Goal: Task Accomplishment & Management: Use online tool/utility

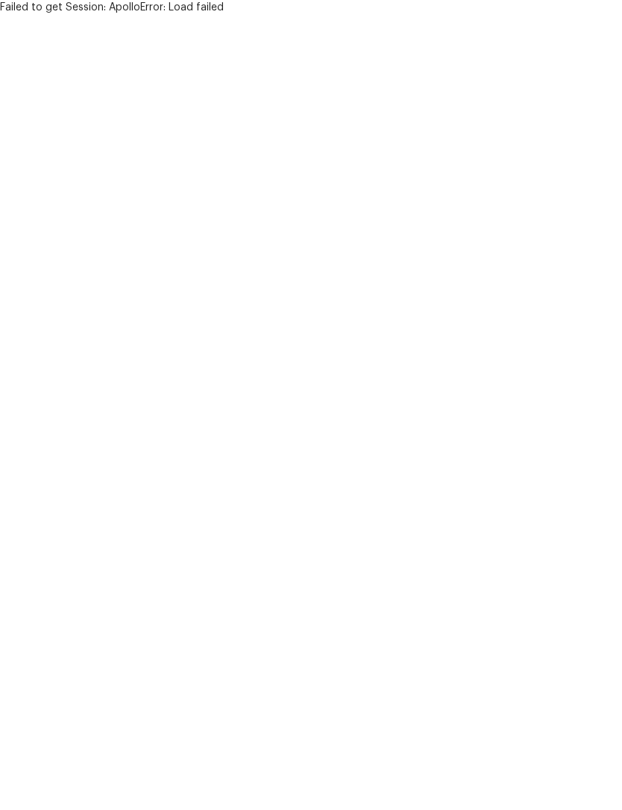
click at [373, 15] on html "Failed to get Session: ApolloError: Load failed" at bounding box center [311, 7] width 622 height 15
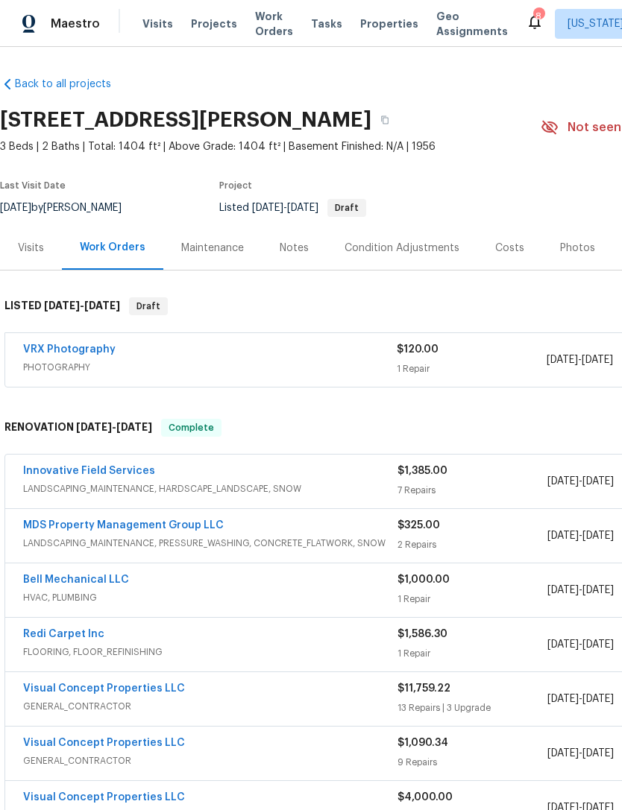
click at [391, 28] on span "Properties" at bounding box center [389, 23] width 58 height 15
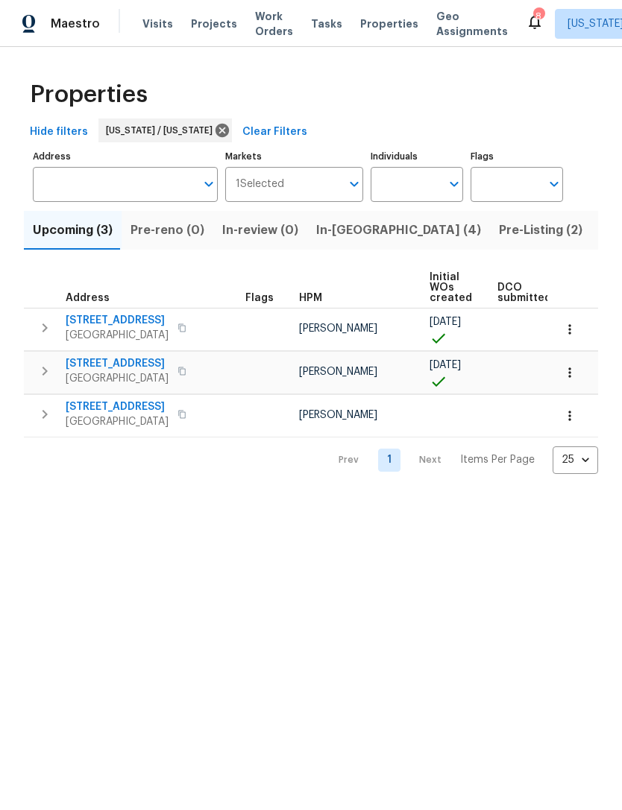
click at [355, 230] on span "In-[GEOGRAPHIC_DATA] (4)" at bounding box center [398, 230] width 165 height 21
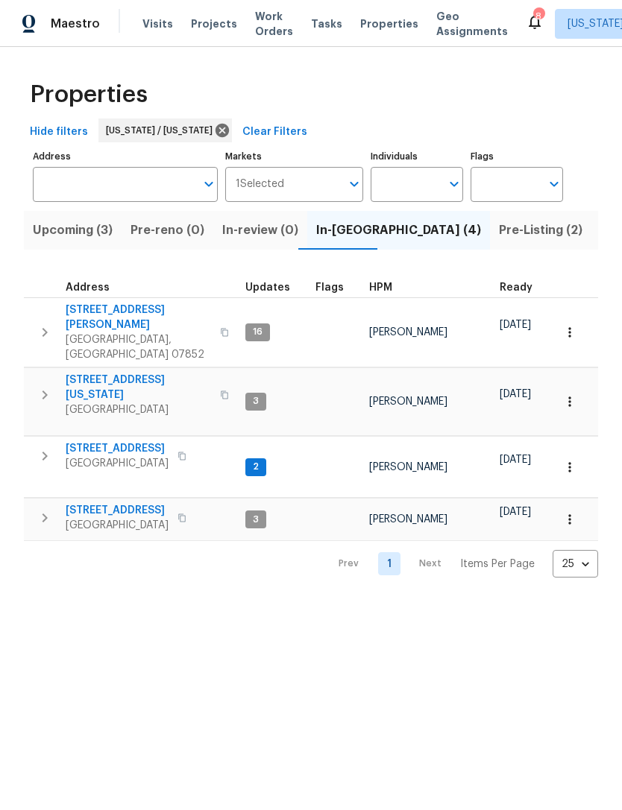
click at [119, 441] on span "[STREET_ADDRESS]" at bounding box center [117, 448] width 103 height 15
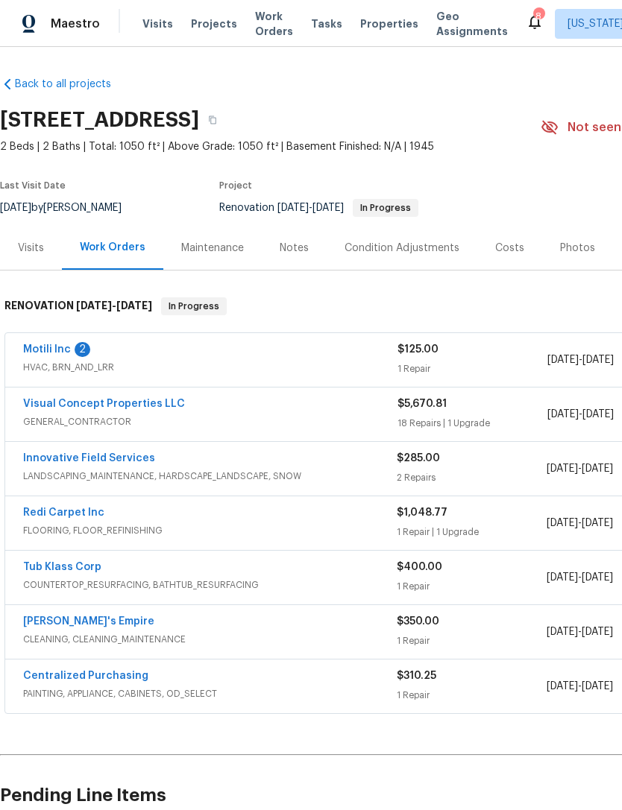
click at [66, 347] on link "Motili Inc" at bounding box center [47, 349] width 48 height 10
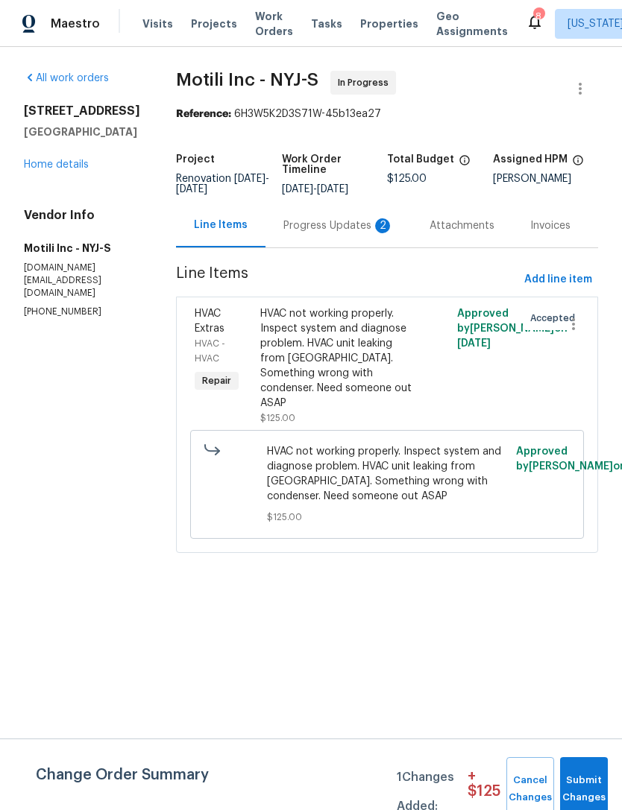
click at [381, 233] on div "Progress Updates 2" at bounding box center [338, 225] width 110 height 15
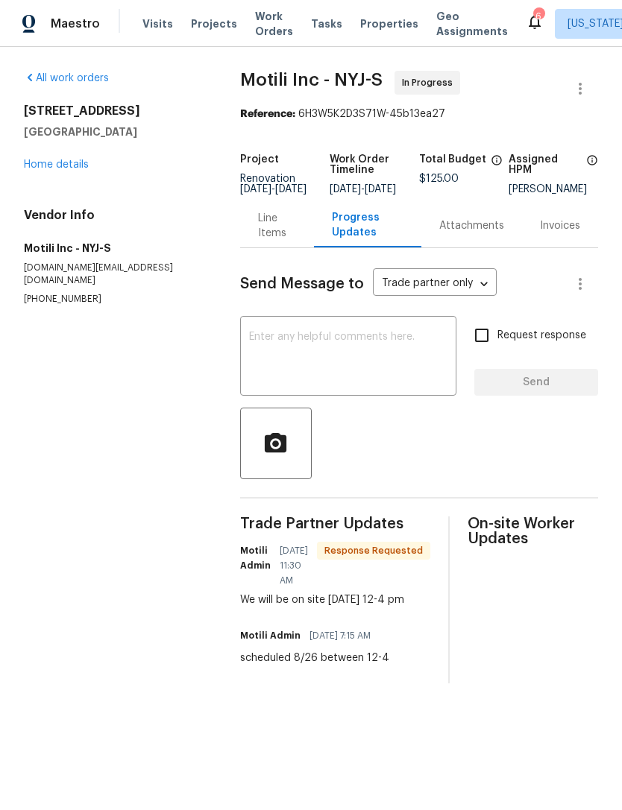
click at [97, 168] on div "124 Lincoln Ave Colonia, NJ 07067 Home details" at bounding box center [114, 138] width 180 height 69
click at [85, 168] on link "Home details" at bounding box center [56, 165] width 65 height 10
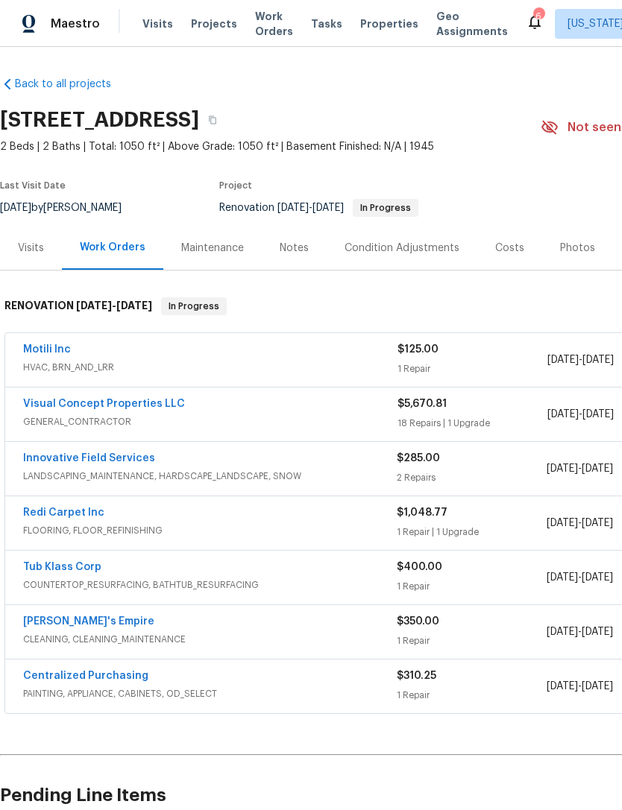
click at [379, 24] on span "Properties" at bounding box center [389, 23] width 58 height 15
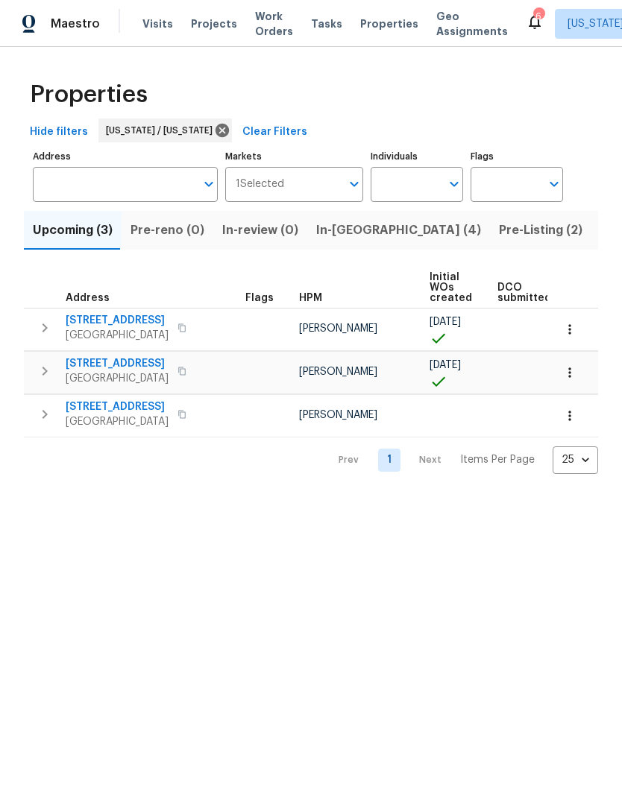
click at [499, 233] on span "Pre-Listing (2)" at bounding box center [541, 230] width 84 height 21
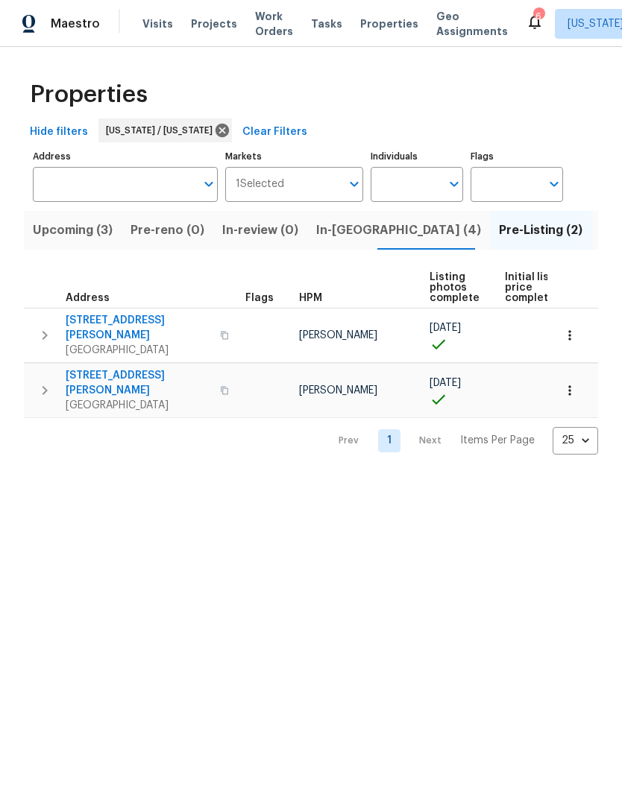
click at [101, 315] on span "[STREET_ADDRESS][PERSON_NAME]" at bounding box center [138, 328] width 145 height 30
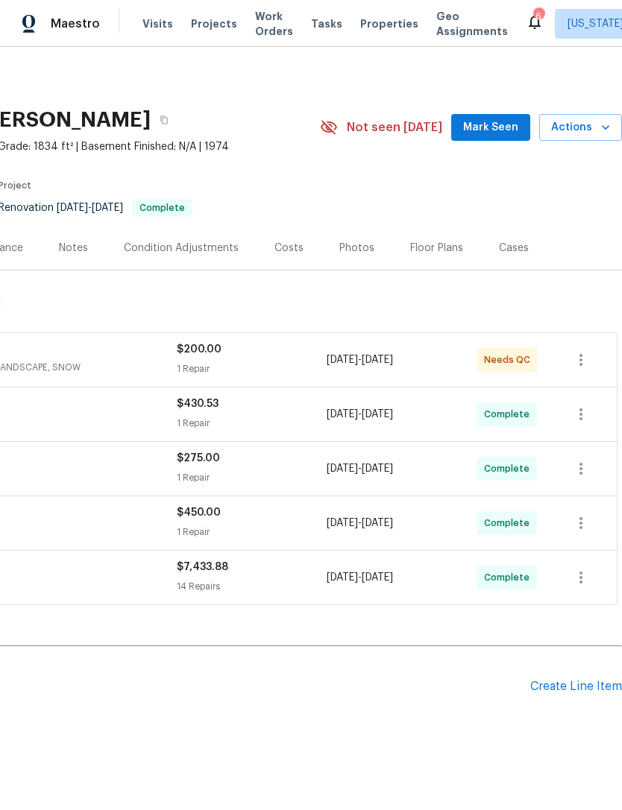
scroll to position [0, 221]
click at [573, 684] on div "Create Line Item" at bounding box center [576, 687] width 92 height 14
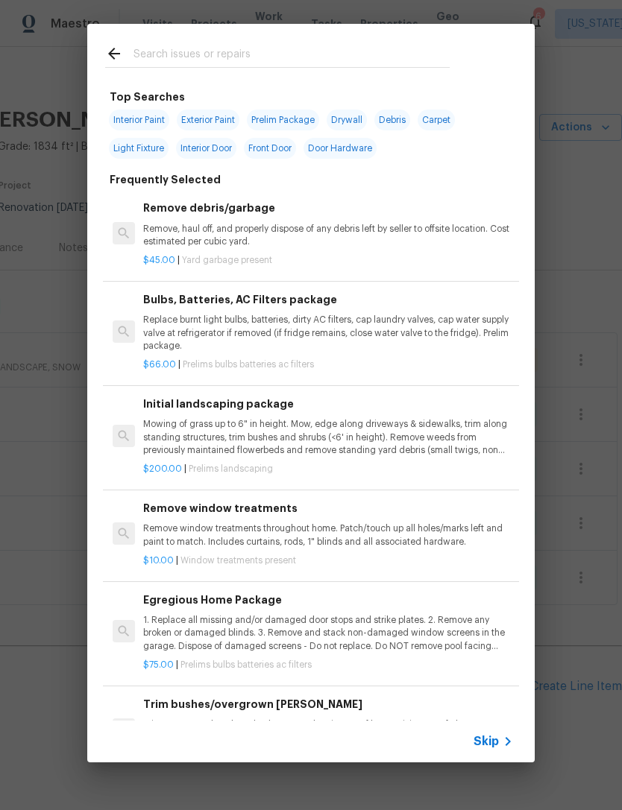
click at [374, 41] on div at bounding box center [277, 53] width 380 height 59
click at [409, 45] on input "text" at bounding box center [291, 56] width 316 height 22
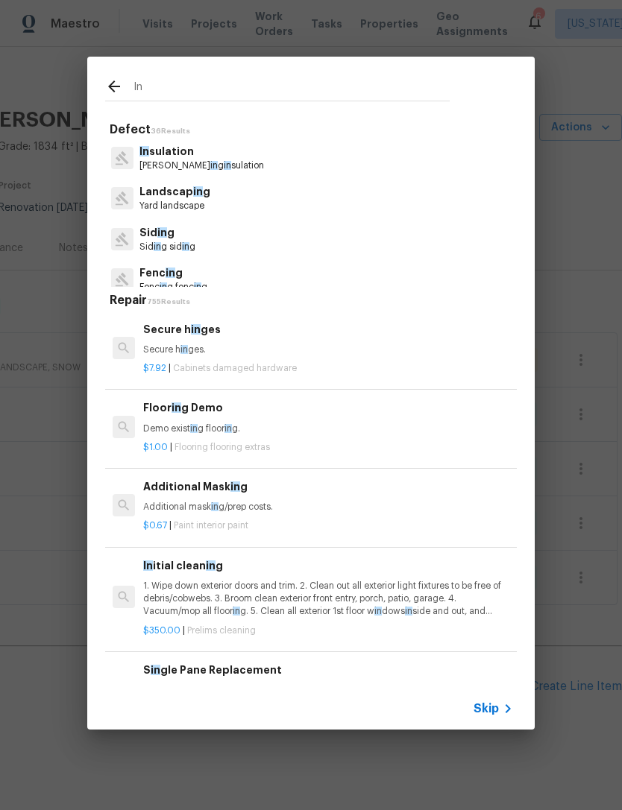
type input "I"
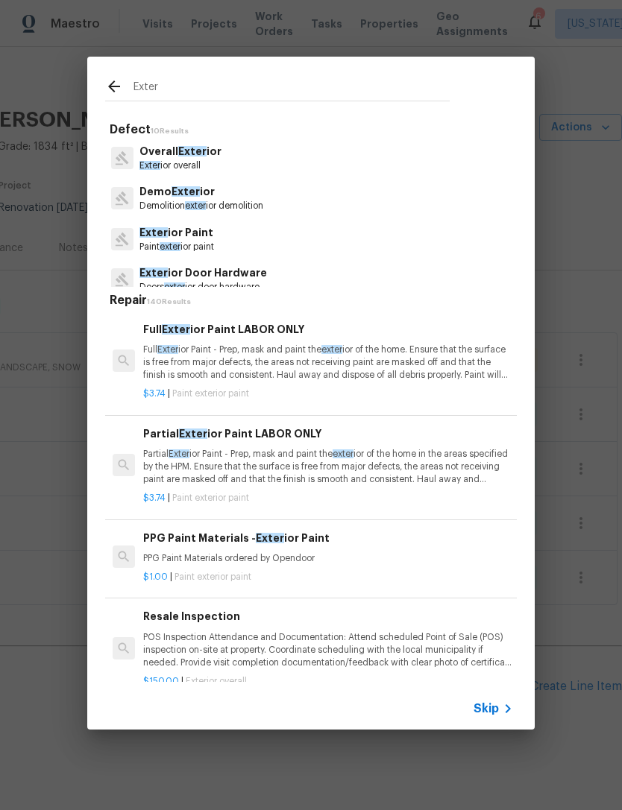
click at [285, 89] on input "Exter" at bounding box center [291, 89] width 316 height 22
click at [284, 89] on input "Exter" at bounding box center [291, 89] width 316 height 22
click at [289, 85] on input "Exter" at bounding box center [291, 89] width 316 height 22
type input "Pests"
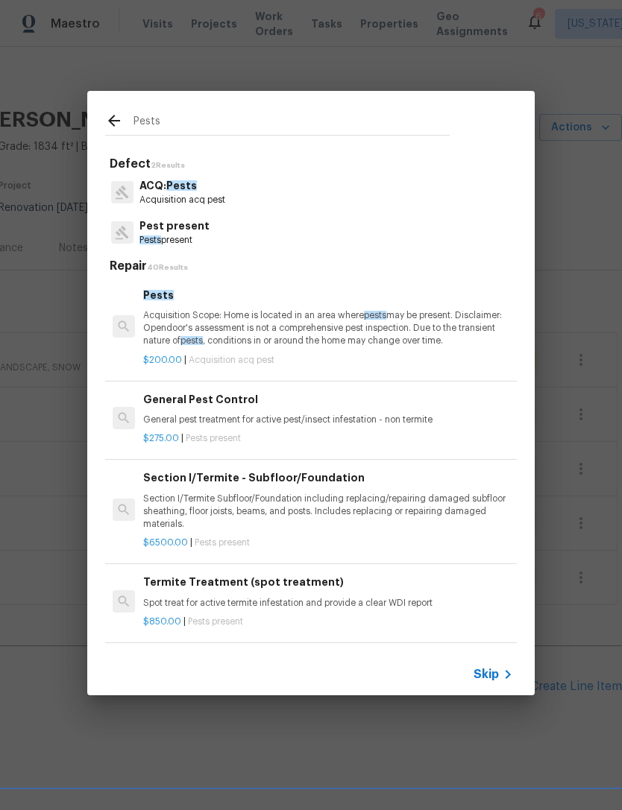
click at [190, 230] on p "Pest present" at bounding box center [174, 226] width 70 height 16
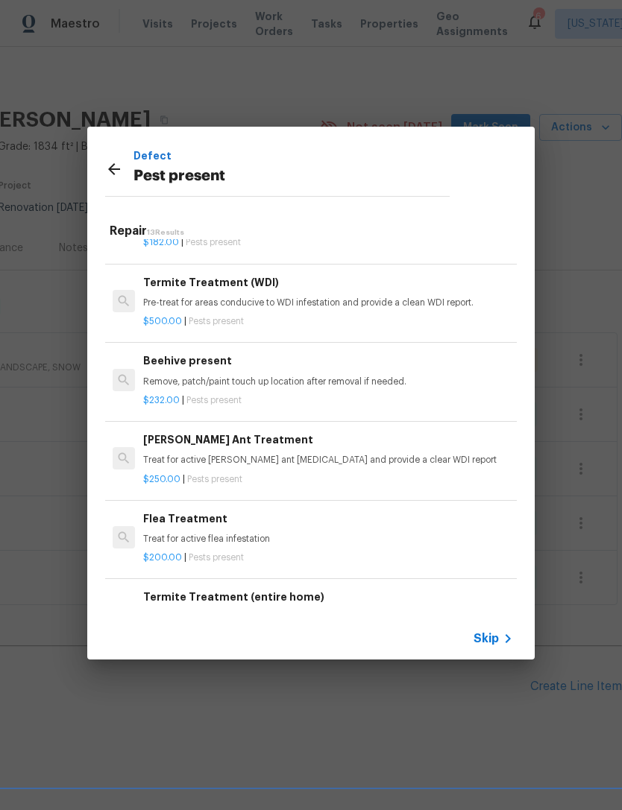
scroll to position [697, 0]
click at [421, 394] on p "$232.00 | Pests present" at bounding box center [328, 400] width 370 height 13
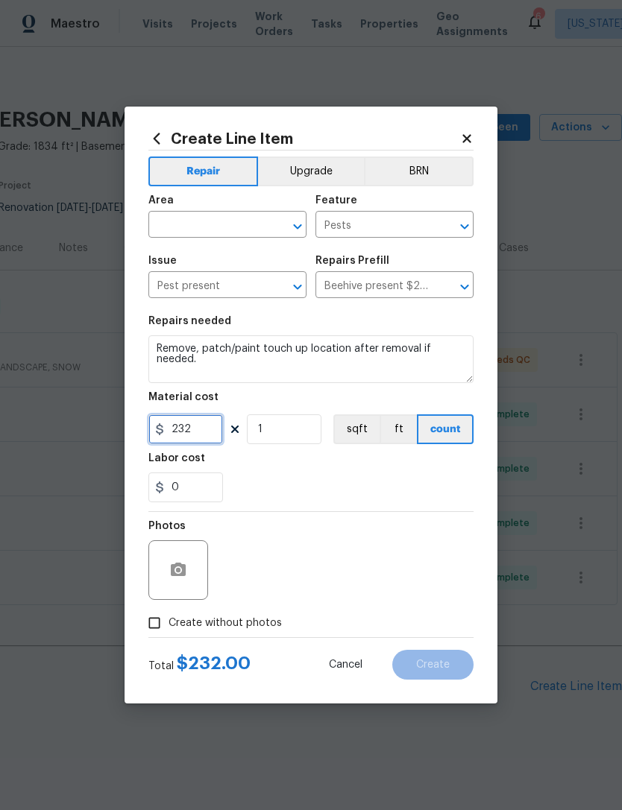
click at [205, 438] on input "232" at bounding box center [185, 430] width 75 height 30
click at [207, 432] on input "232" at bounding box center [185, 430] width 75 height 30
click at [195, 428] on input "232" at bounding box center [185, 430] width 75 height 30
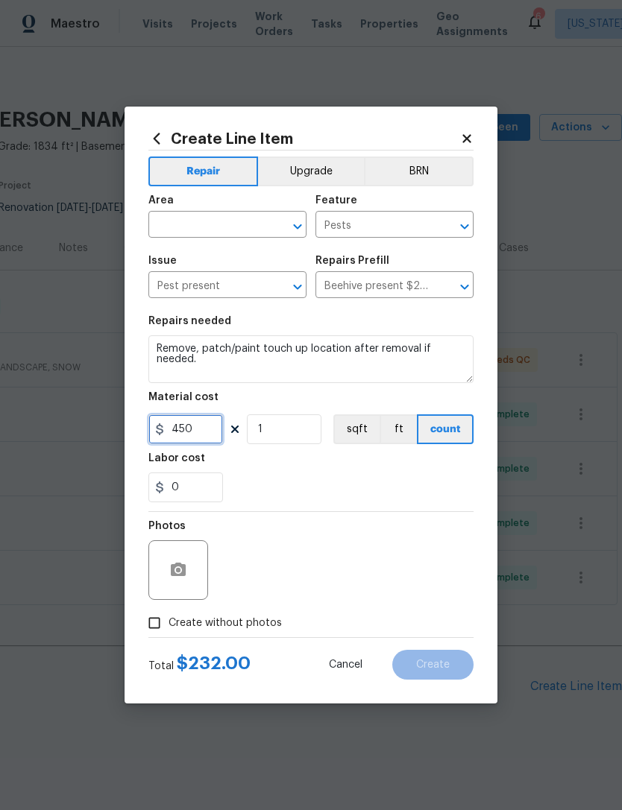
type input "450"
click at [354, 472] on div "Labor cost" at bounding box center [310, 462] width 325 height 19
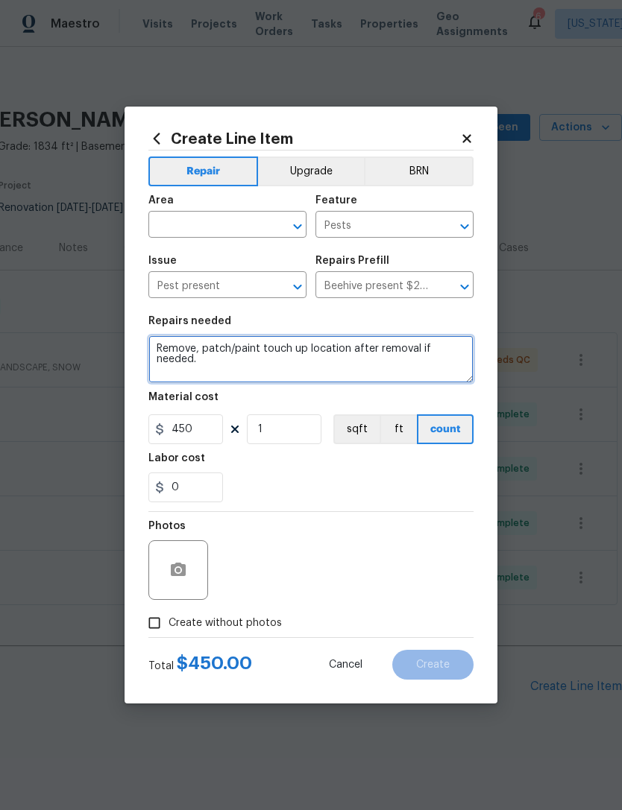
click at [371, 377] on textarea "Remove, patch/paint touch up location after removal if needed." at bounding box center [310, 360] width 325 height 48
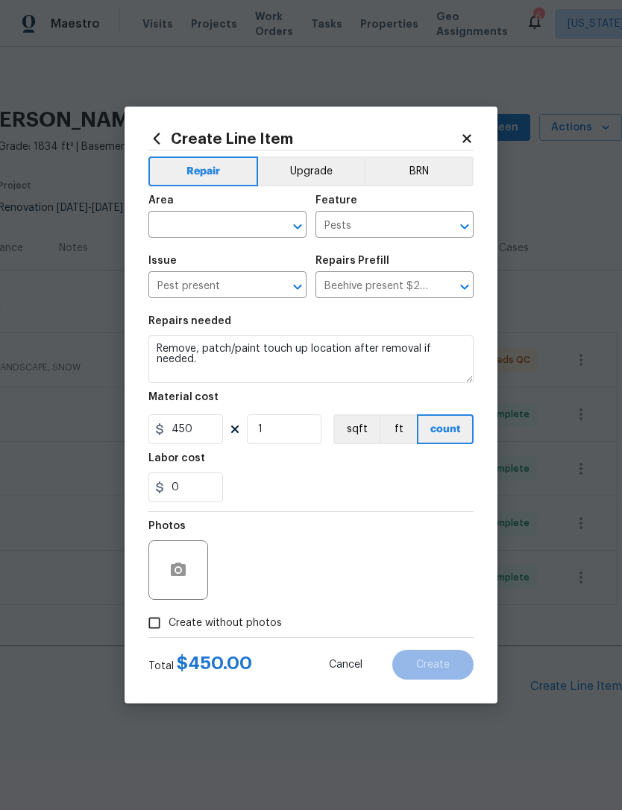
click at [237, 230] on input "text" at bounding box center [206, 226] width 116 height 23
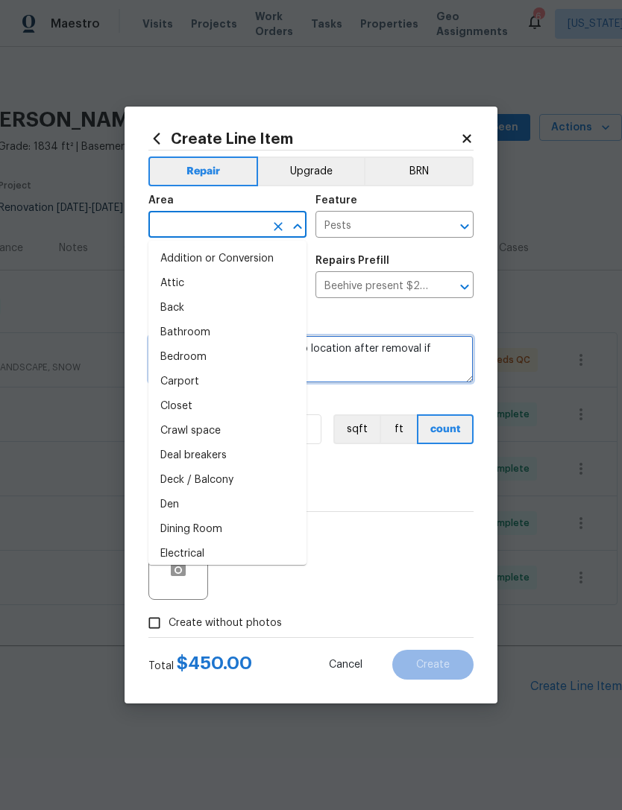
click at [410, 345] on textarea "Remove, patch/paint touch up location after removal if needed." at bounding box center [310, 360] width 325 height 48
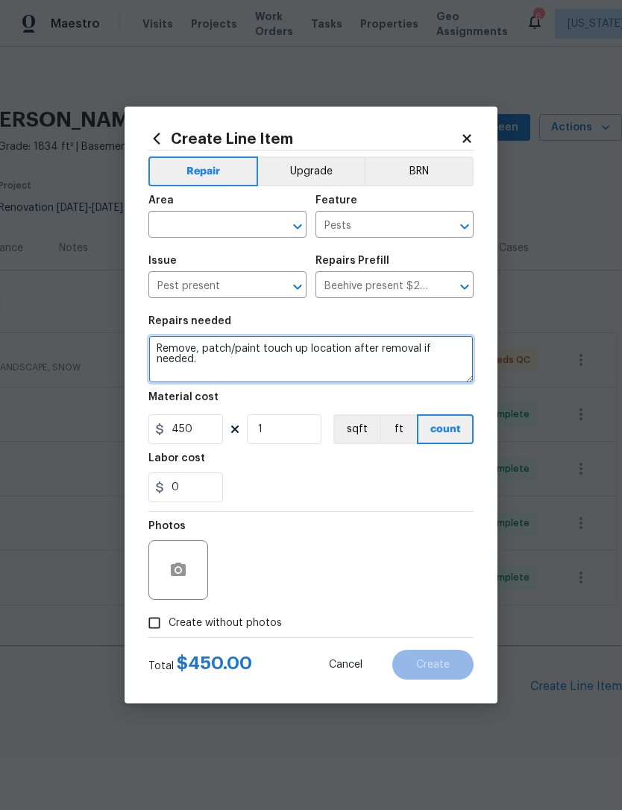
click at [410, 345] on textarea "Remove, patch/paint touch up location after removal if needed." at bounding box center [310, 360] width 325 height 48
click at [402, 370] on textarea "Remove, patch/paint touch up location after removal if needed." at bounding box center [310, 360] width 325 height 48
click at [401, 369] on textarea "Remove, patch/paint touch up location after removal if needed." at bounding box center [310, 360] width 325 height 48
click at [417, 376] on textarea "Remove, patch/paint touch up location after removal if needed." at bounding box center [310, 360] width 325 height 48
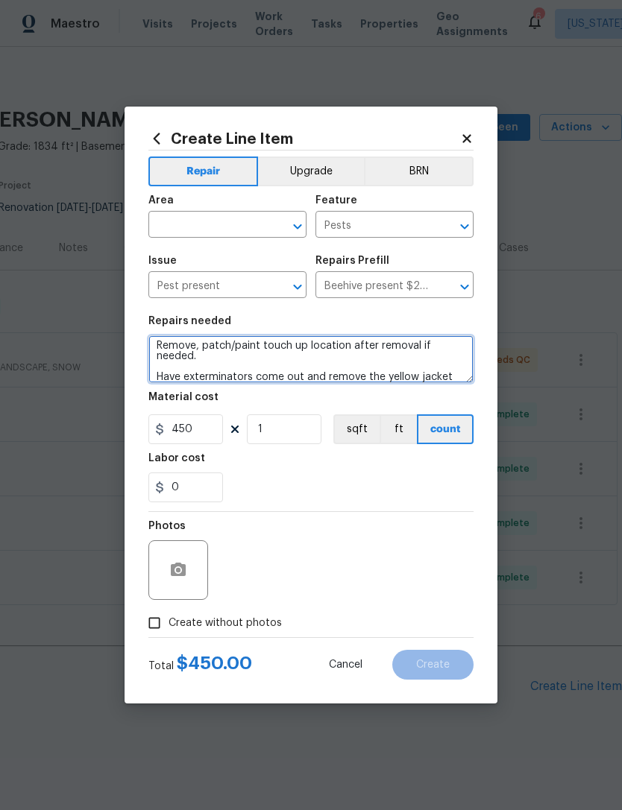
scroll to position [21, 0]
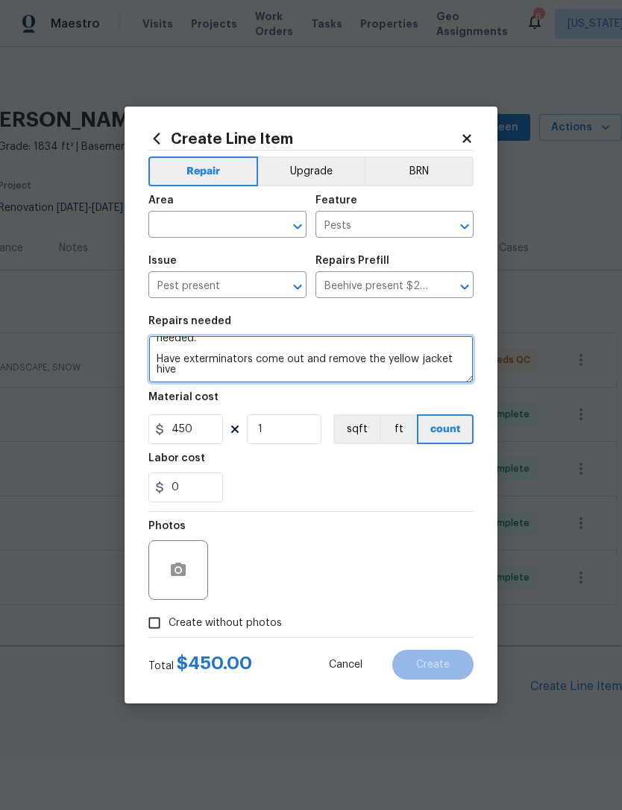
click at [319, 362] on textarea "Remove, patch/paint touch up location after removal if needed. Have exterminato…" at bounding box center [310, 360] width 325 height 48
type textarea "Remove, patch/paint touch up location after removal if needed. Have exterminato…"
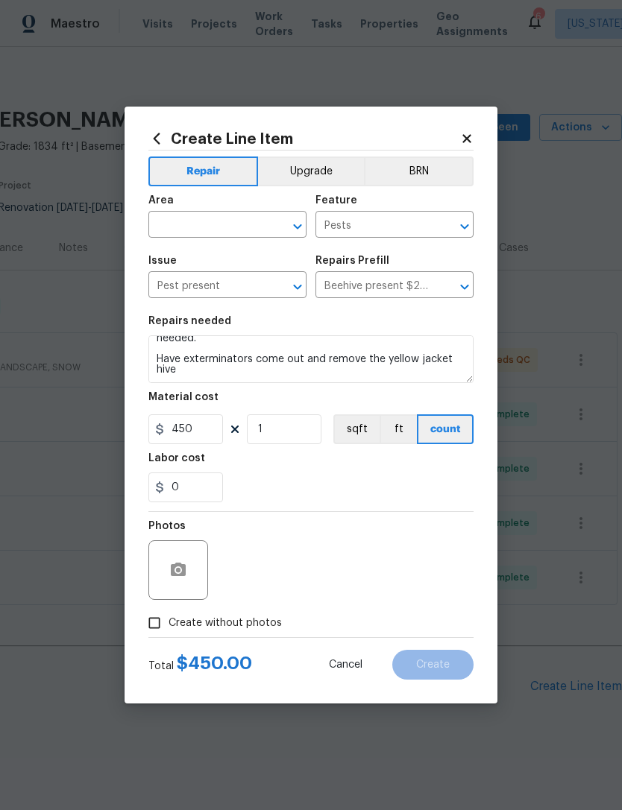
click at [242, 236] on input "text" at bounding box center [206, 226] width 116 height 23
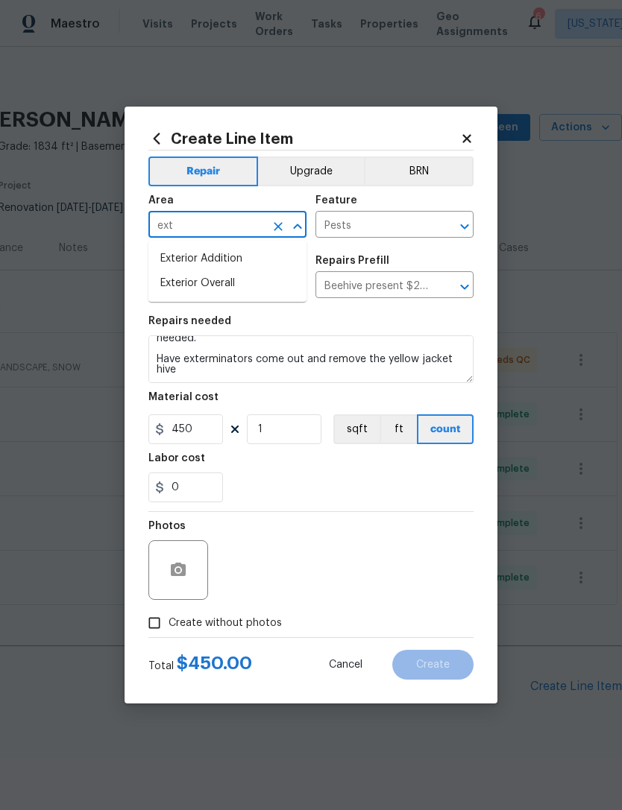
click at [271, 279] on li "Exterior Overall" at bounding box center [227, 283] width 158 height 25
type input "Exterior Overall"
click at [365, 477] on div "0" at bounding box center [310, 488] width 325 height 30
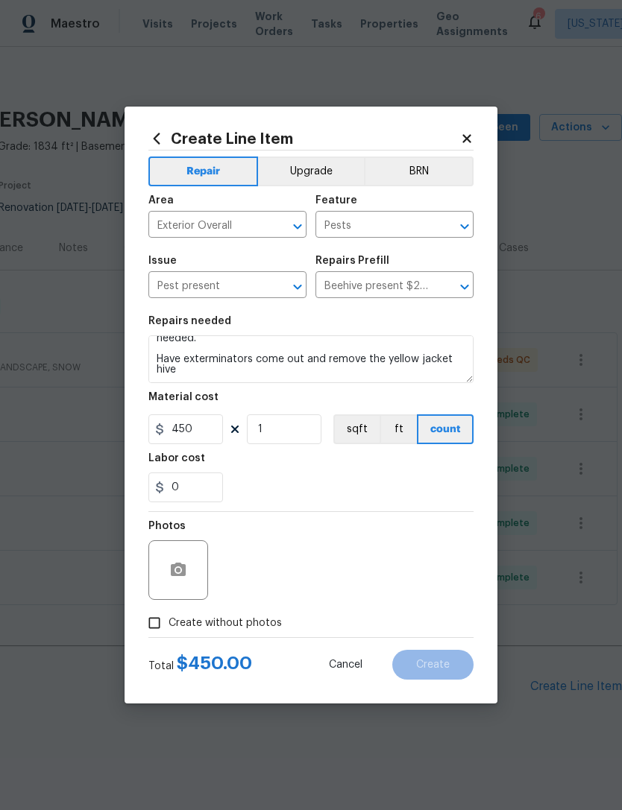
click at [238, 624] on span "Create without photos" at bounding box center [224, 624] width 113 height 16
click at [168, 624] on input "Create without photos" at bounding box center [154, 623] width 28 height 28
checkbox input "true"
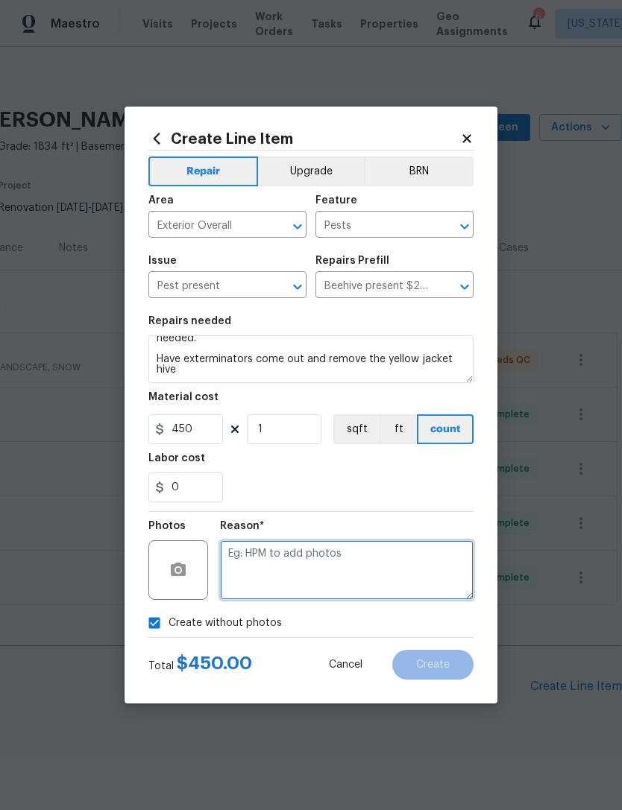
click at [344, 560] on textarea at bounding box center [346, 571] width 253 height 60
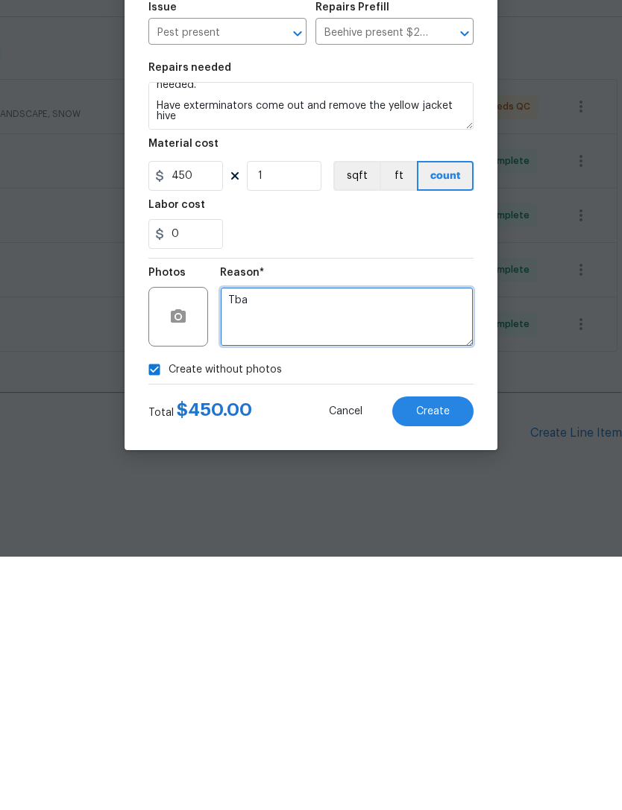
type textarea "Tba"
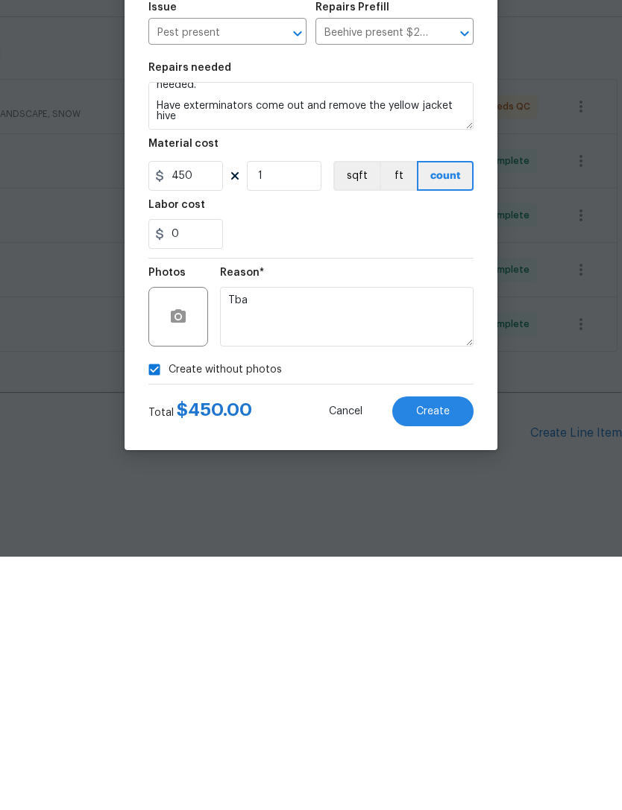
click at [441, 660] on span "Create" at bounding box center [433, 665] width 34 height 11
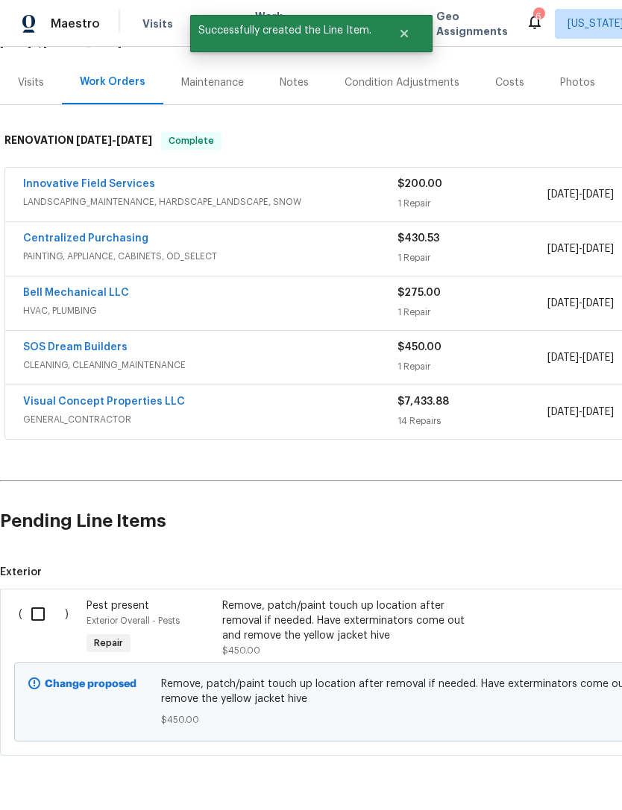
scroll to position [165, 0]
click at [51, 599] on input "checkbox" at bounding box center [43, 614] width 42 height 31
checkbox input "true"
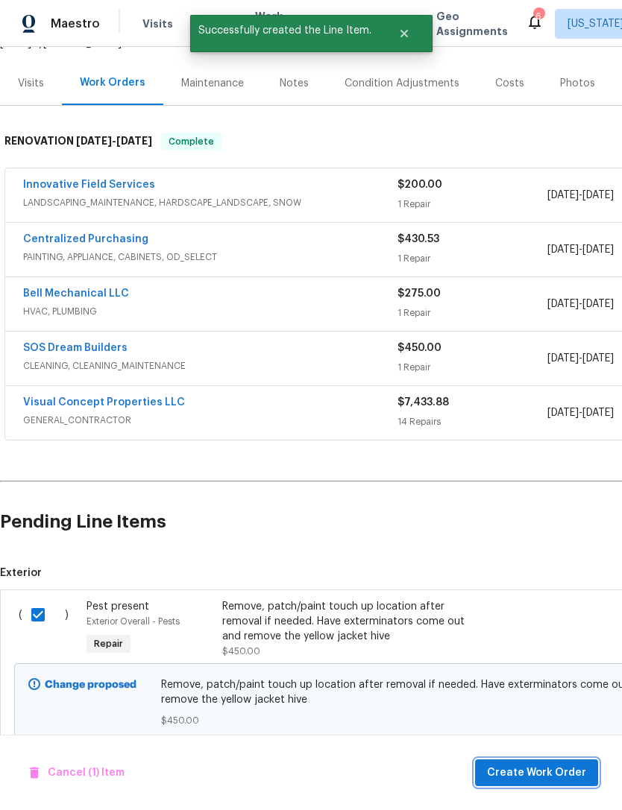
click at [521, 777] on span "Create Work Order" at bounding box center [536, 773] width 99 height 19
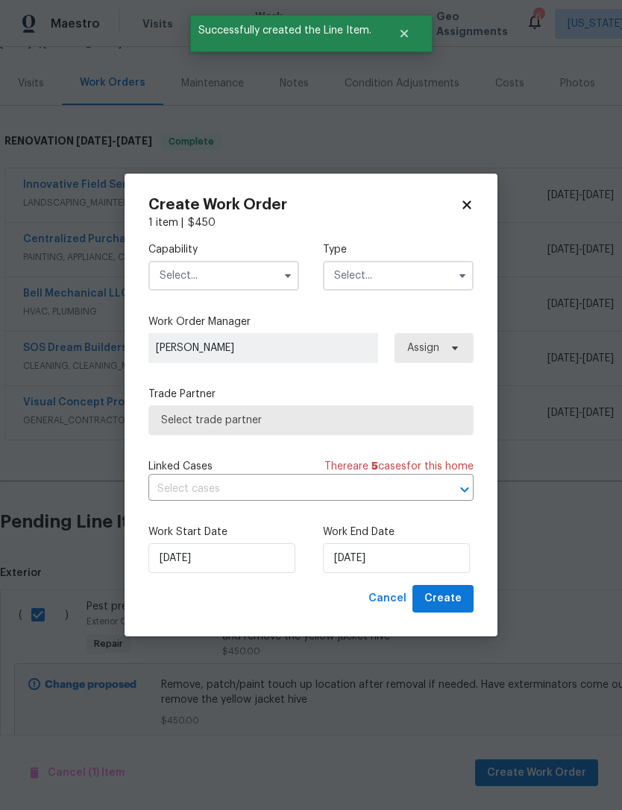
click at [248, 268] on input "text" at bounding box center [223, 276] width 151 height 30
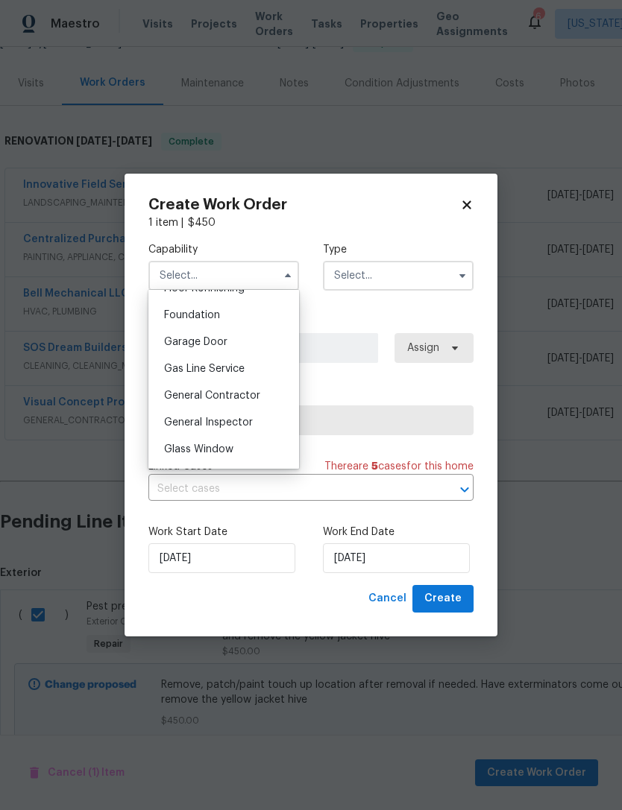
scroll to position [634, 0]
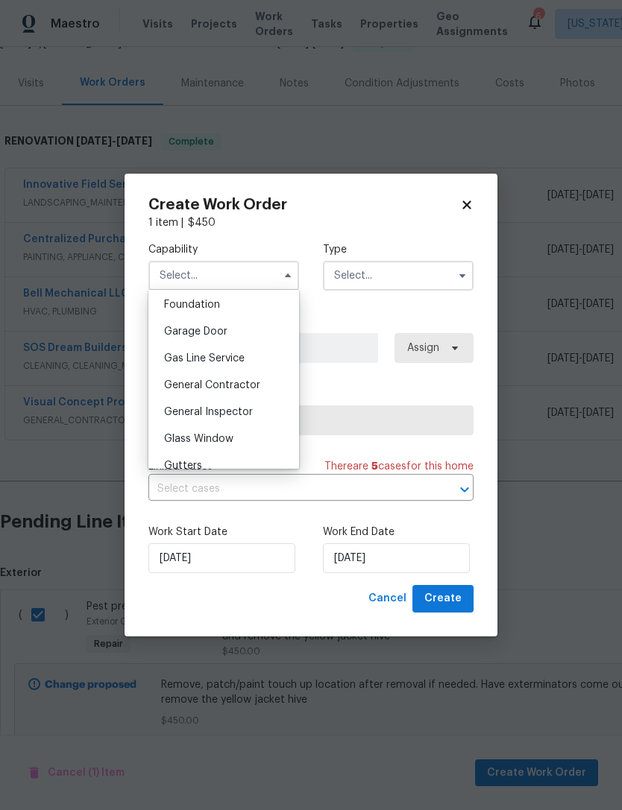
click at [411, 277] on input "text" at bounding box center [398, 276] width 151 height 30
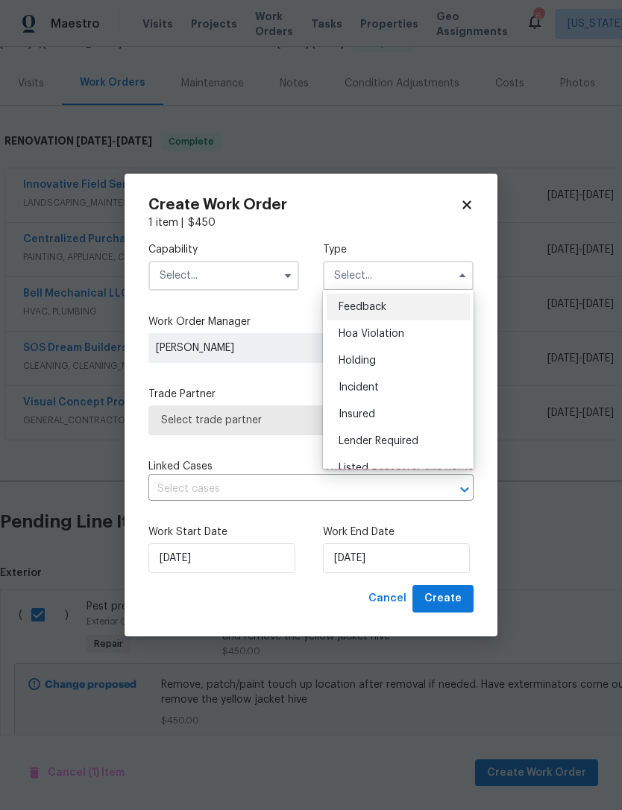
click at [252, 275] on input "text" at bounding box center [223, 276] width 151 height 30
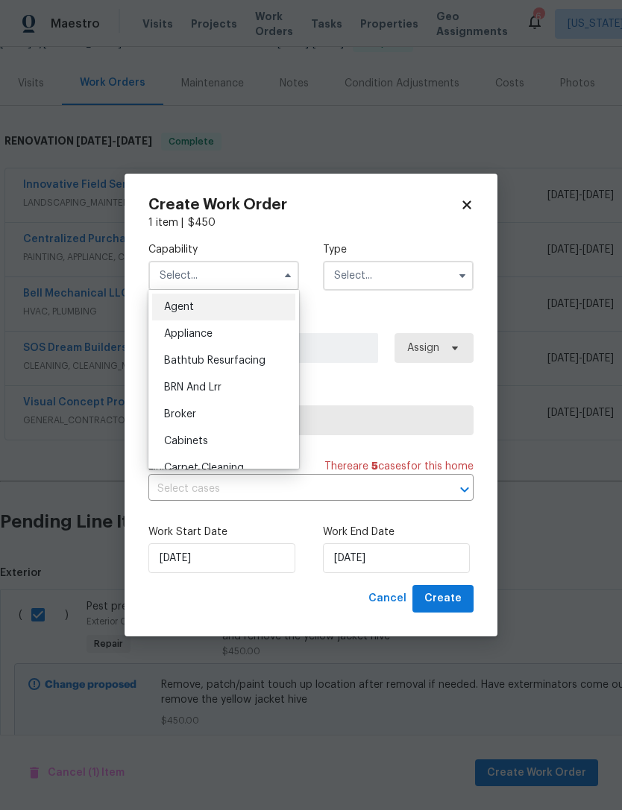
click at [252, 274] on input "text" at bounding box center [223, 276] width 151 height 30
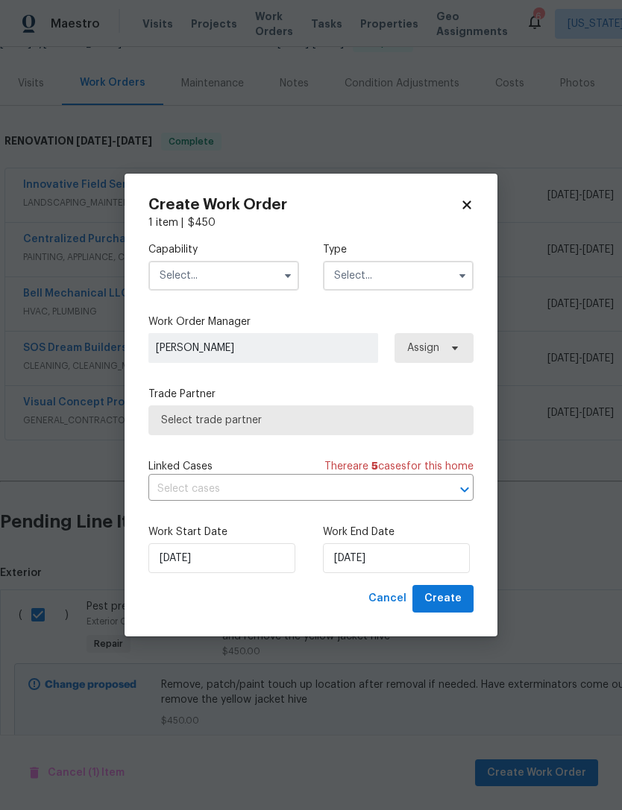
click at [275, 264] on input "text" at bounding box center [223, 276] width 151 height 30
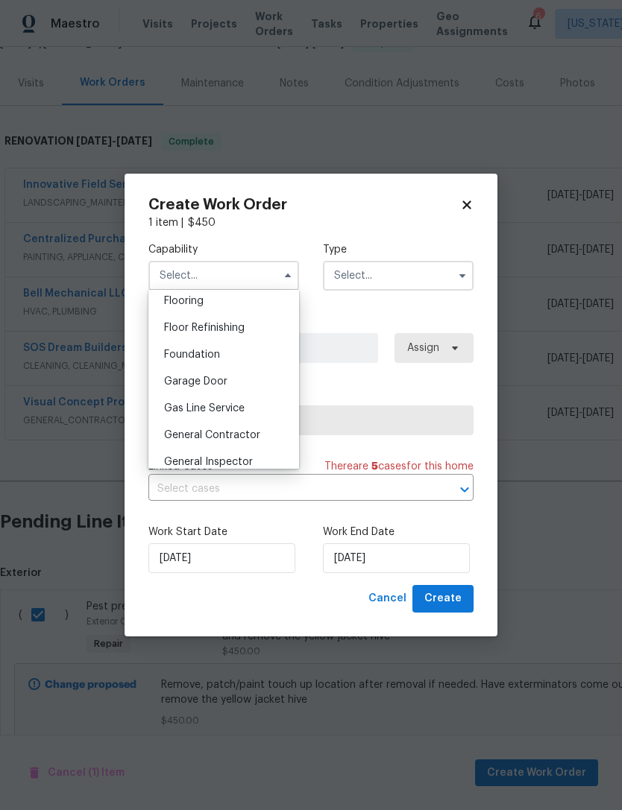
scroll to position [590, 0]
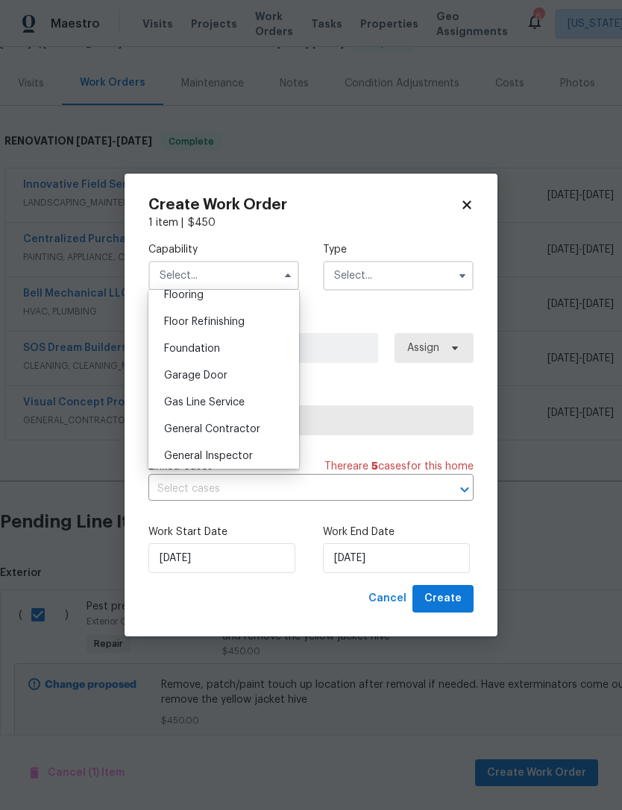
click at [262, 428] on div "General Contractor" at bounding box center [223, 429] width 143 height 27
type input "General Contractor"
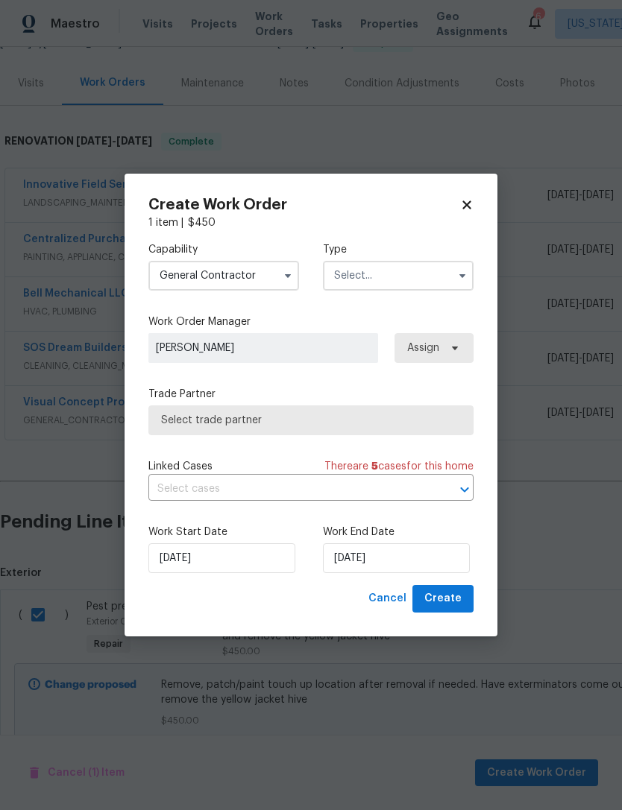
click at [416, 271] on input "text" at bounding box center [398, 276] width 151 height 30
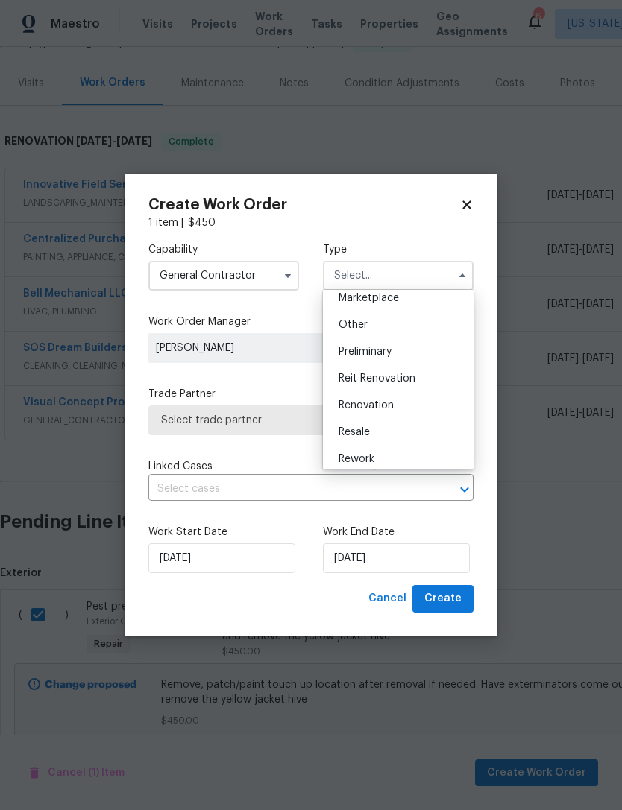
scroll to position [278, 0]
click at [429, 400] on div "Renovation" at bounding box center [398, 404] width 143 height 27
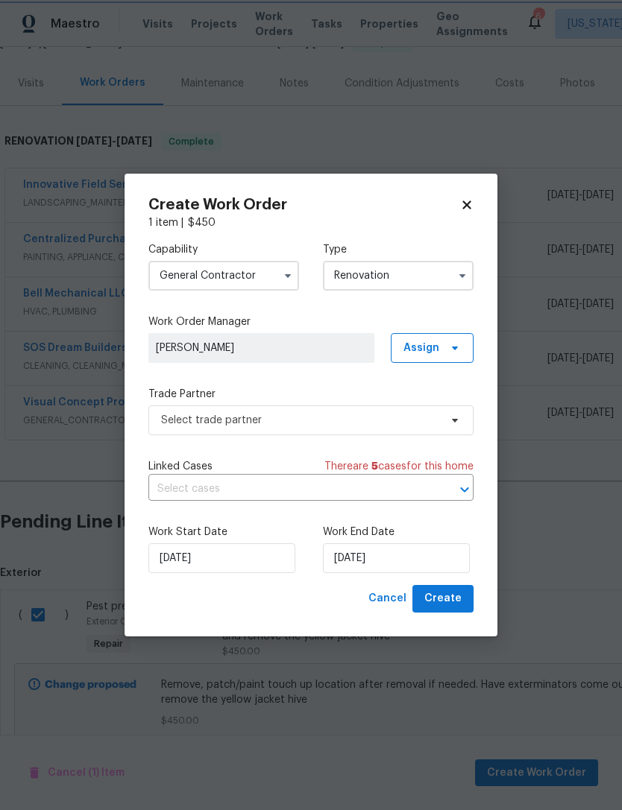
scroll to position [0, 0]
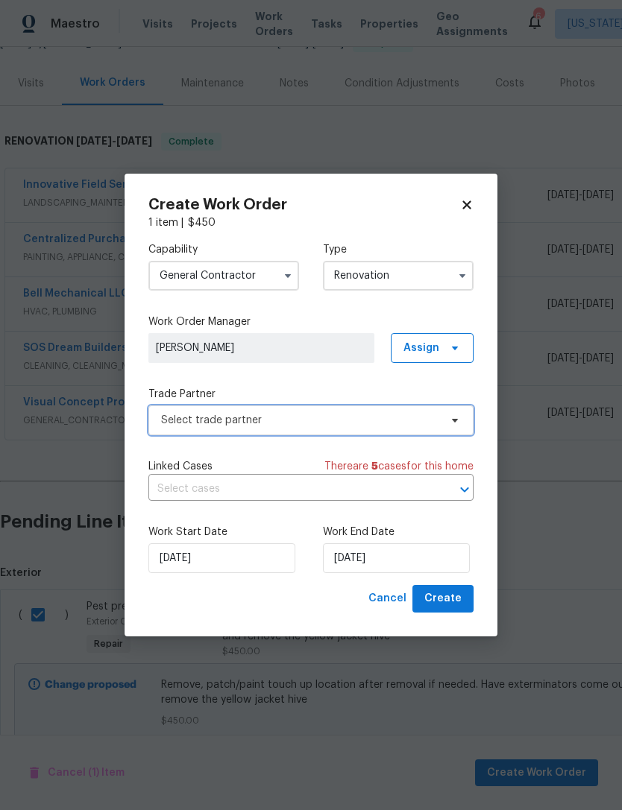
click at [435, 426] on span "Select trade partner" at bounding box center [300, 420] width 278 height 15
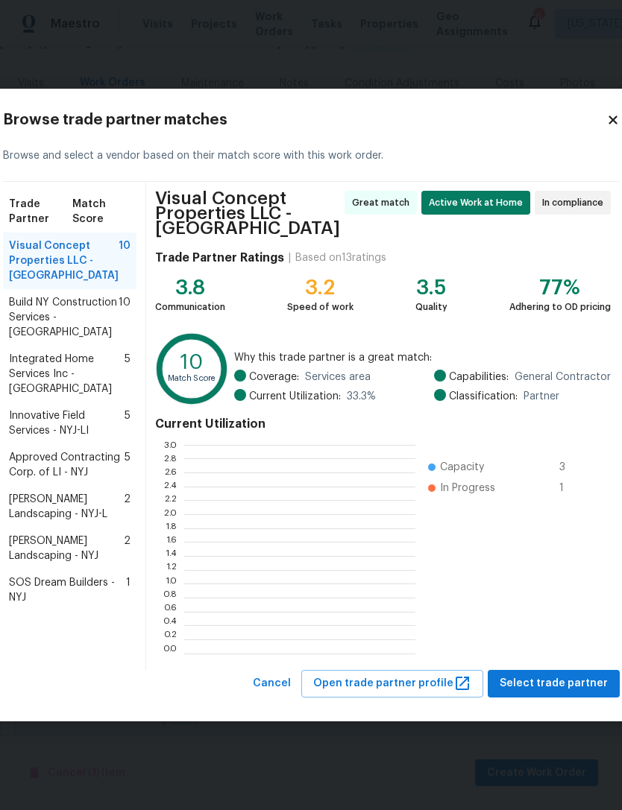
scroll to position [209, 231]
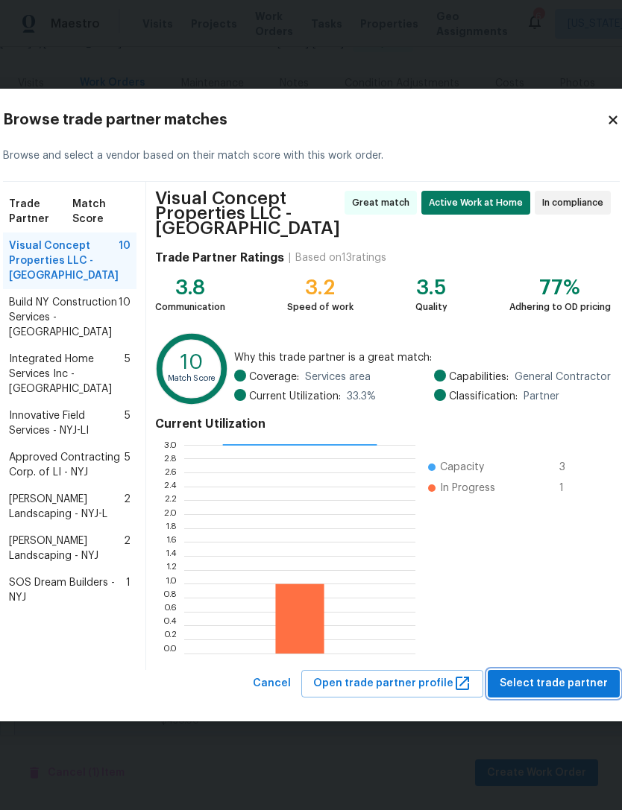
click at [546, 682] on span "Select trade partner" at bounding box center [554, 684] width 108 height 19
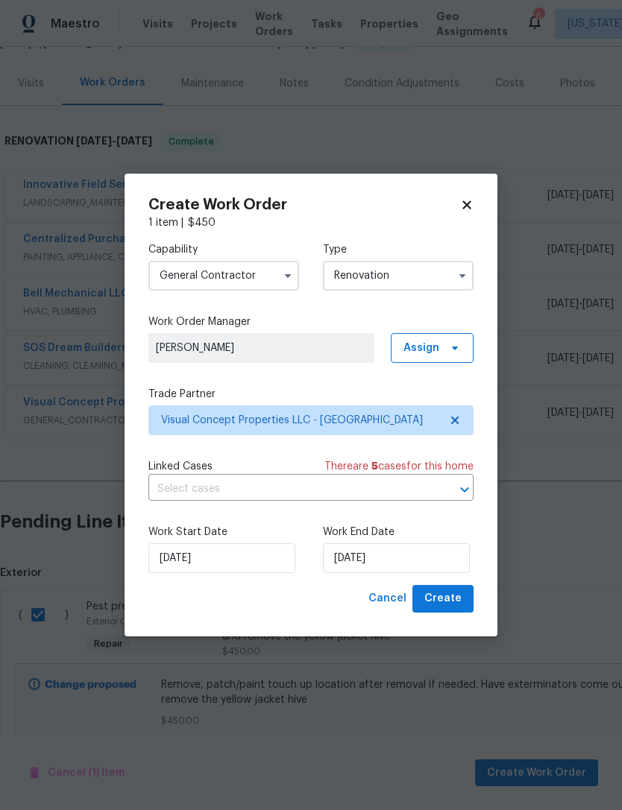
click at [450, 268] on input "Renovation" at bounding box center [398, 276] width 151 height 30
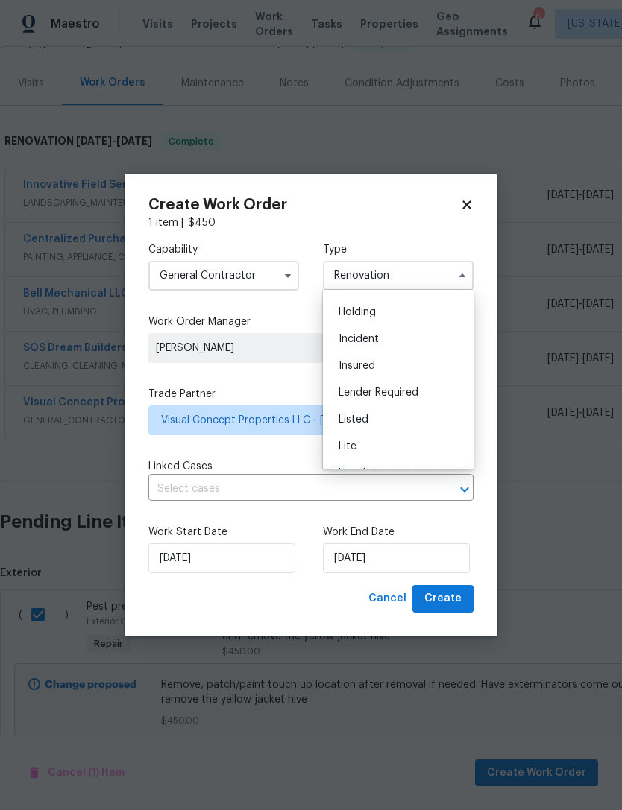
scroll to position [50, 0]
click at [434, 409] on div "Listed" at bounding box center [398, 418] width 143 height 27
type input "Listed"
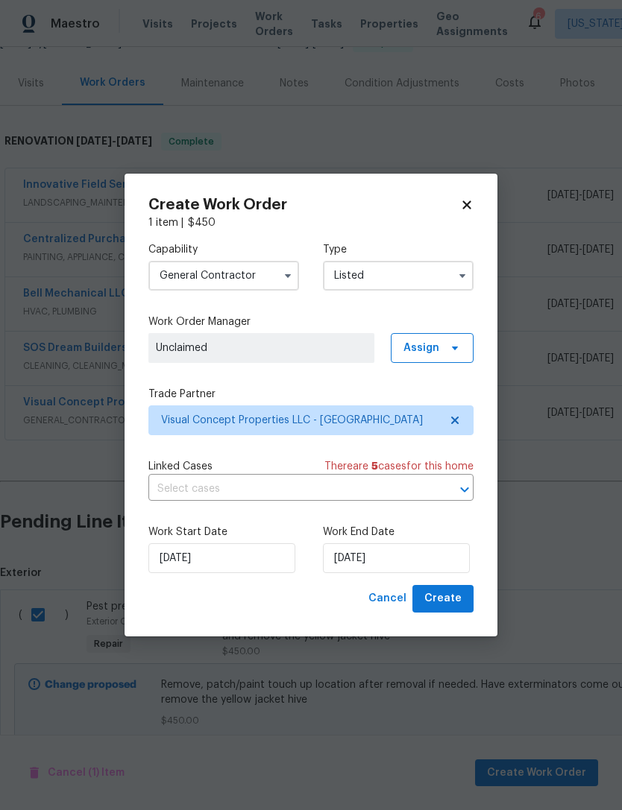
click at [361, 348] on span "Unclaimed" at bounding box center [261, 348] width 211 height 15
click at [454, 351] on icon at bounding box center [455, 348] width 12 height 12
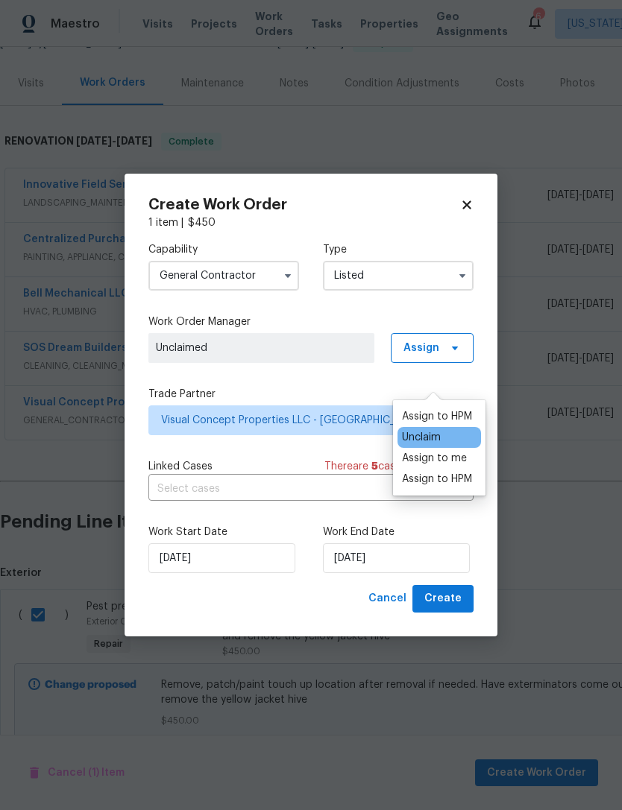
click at [464, 472] on div "Assign to HPM" at bounding box center [437, 479] width 70 height 15
click at [357, 381] on div "Capability General Contractor Type Listed Work Order Manager Ryan Johnson Assig…" at bounding box center [310, 407] width 325 height 355
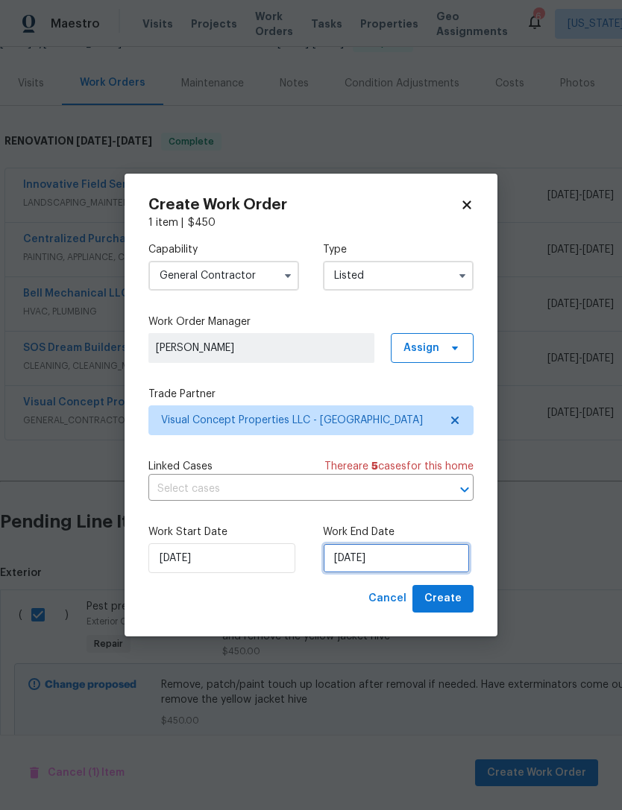
click at [352, 554] on input "[DATE]" at bounding box center [396, 559] width 147 height 30
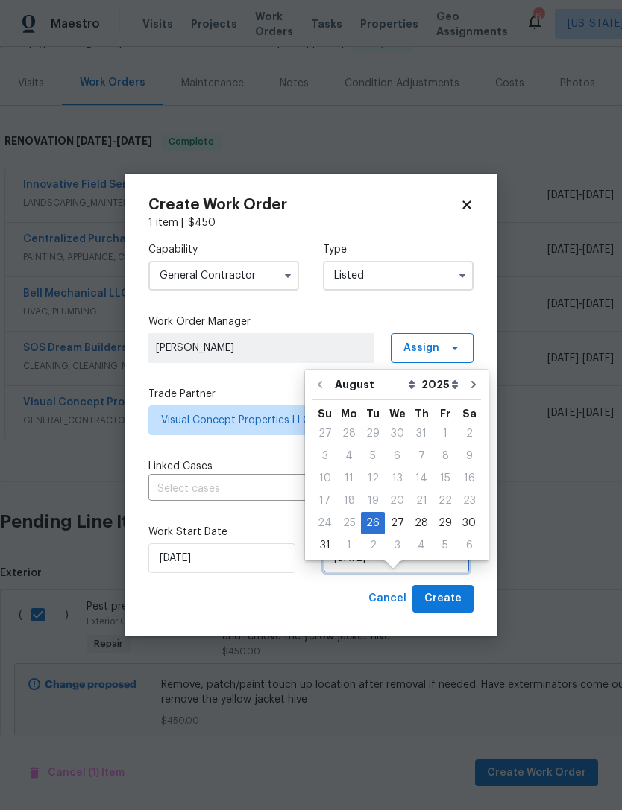
scroll to position [48, 0]
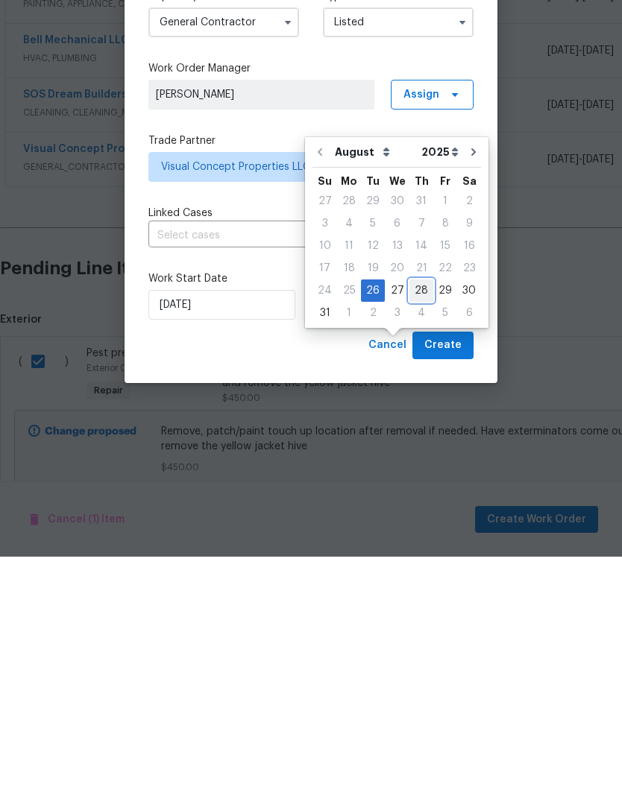
click at [420, 534] on div "28" at bounding box center [421, 544] width 24 height 21
type input "[DATE]"
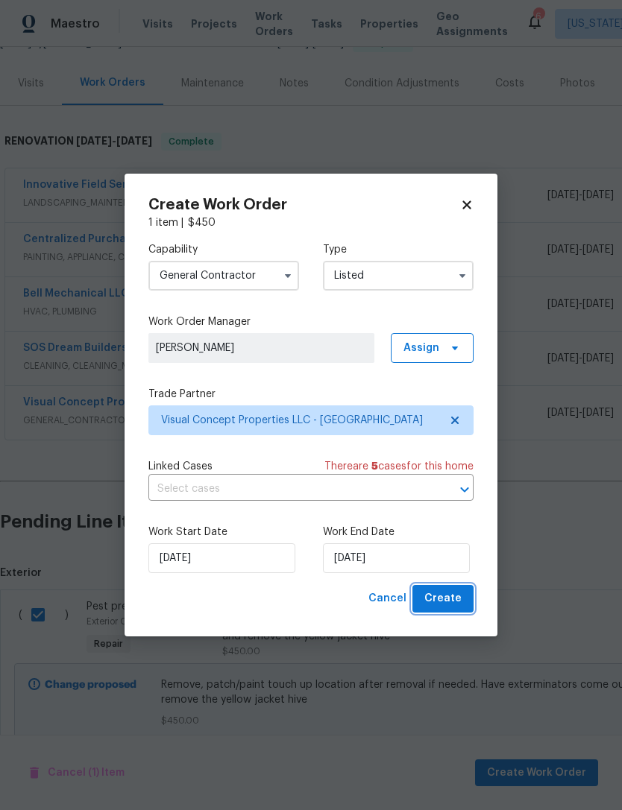
click at [459, 599] on span "Create" at bounding box center [442, 599] width 37 height 19
checkbox input "false"
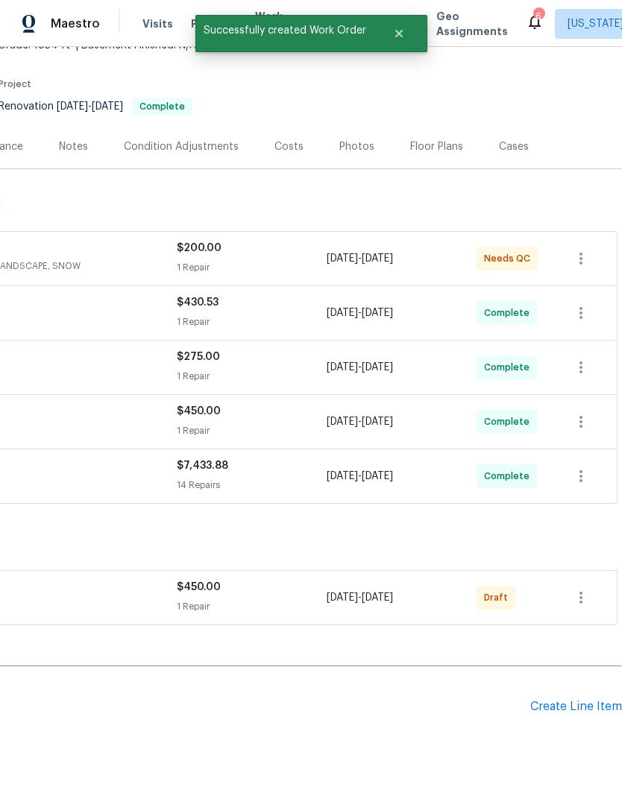
scroll to position [101, 221]
click at [591, 581] on button "button" at bounding box center [581, 599] width 36 height 36
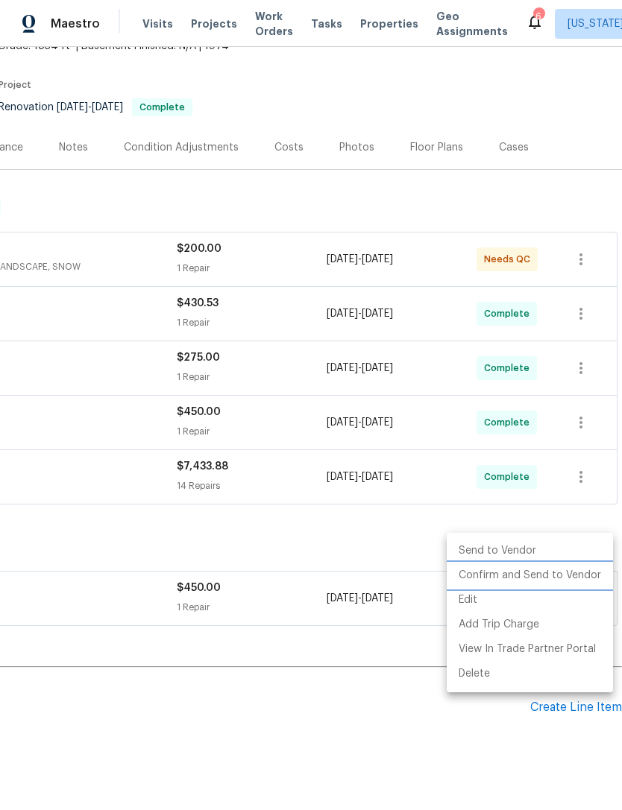
click at [568, 573] on li "Confirm and Send to Vendor" at bounding box center [530, 576] width 166 height 25
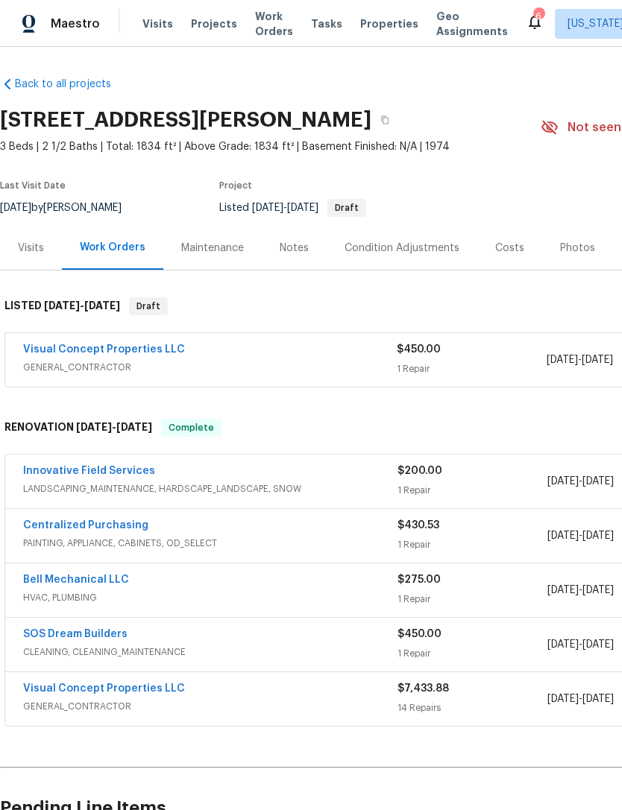
scroll to position [0, 0]
click at [448, 241] on div "Condition Adjustments" at bounding box center [401, 248] width 115 height 15
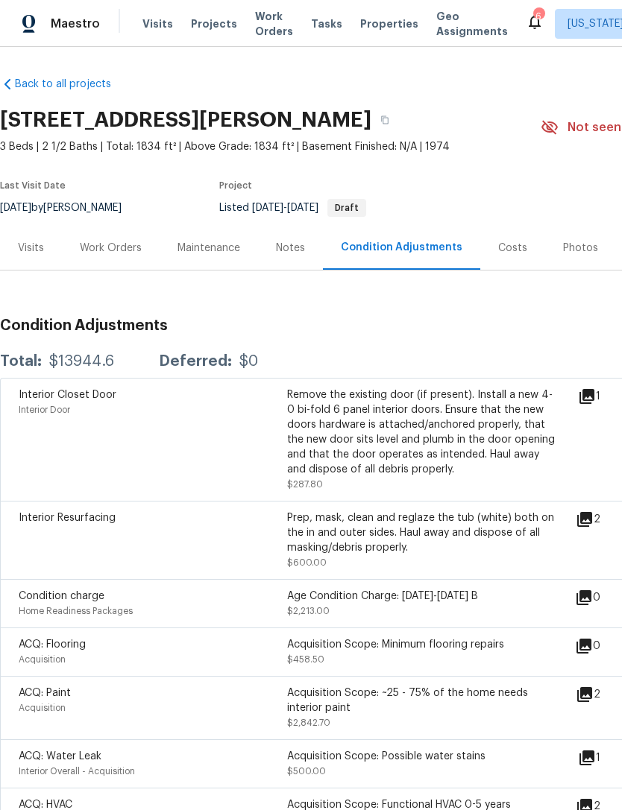
click at [382, 31] on span "Properties" at bounding box center [389, 23] width 58 height 15
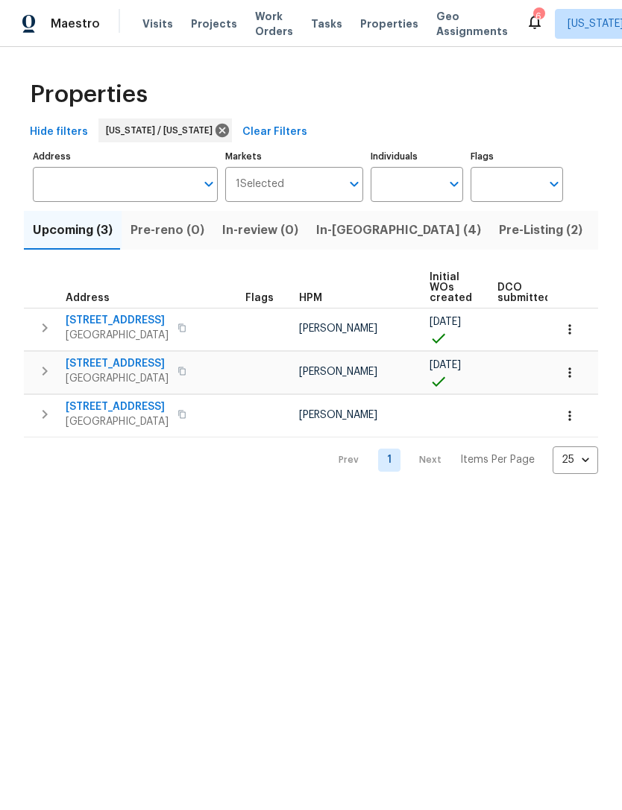
click at [499, 233] on span "Pre-Listing (2)" at bounding box center [541, 230] width 84 height 21
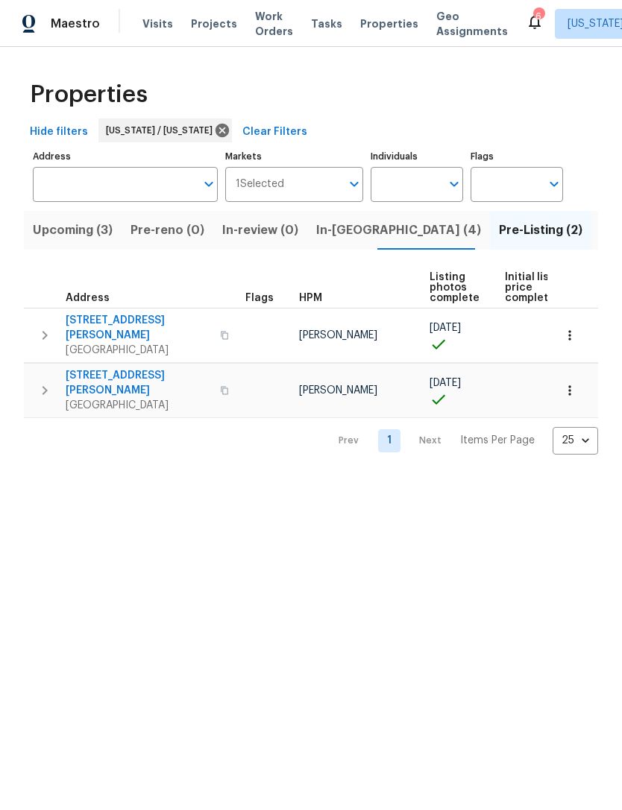
click at [350, 230] on span "In-reno (4)" at bounding box center [398, 230] width 165 height 21
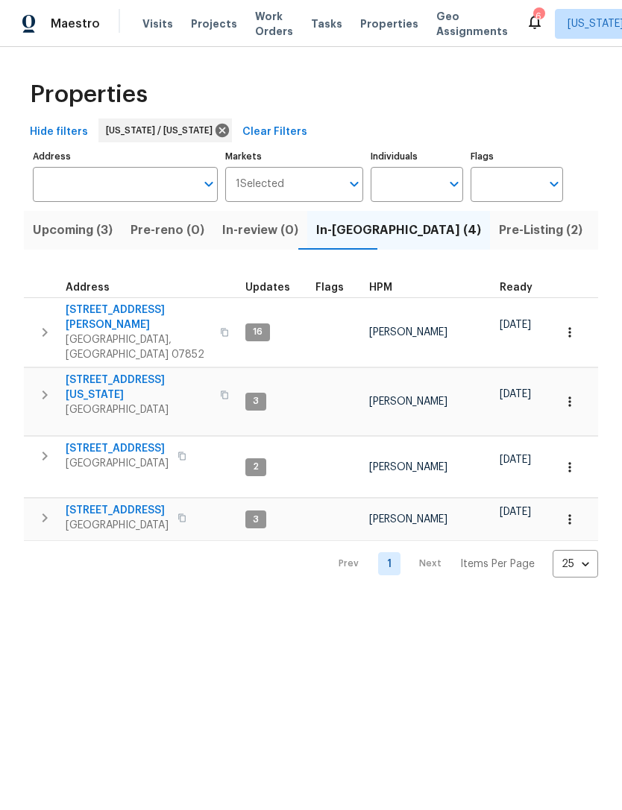
click at [405, 30] on div "Visits Projects Work Orders Tasks Properties Geo Assignments" at bounding box center [333, 24] width 383 height 30
click at [377, 21] on span "Properties" at bounding box center [389, 23] width 58 height 15
click at [499, 239] on span "Pre-Listing (2)" at bounding box center [541, 230] width 84 height 21
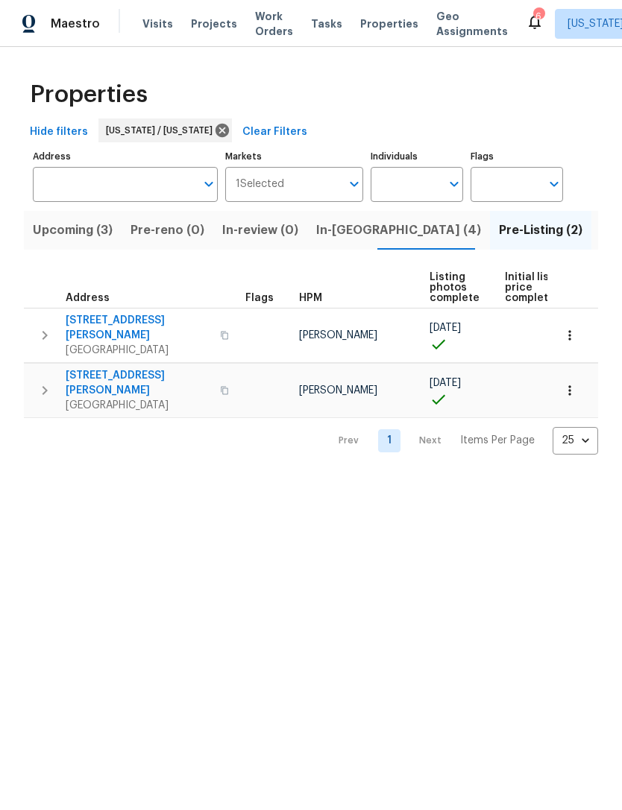
click at [387, 19] on span "Properties" at bounding box center [389, 23] width 58 height 15
click at [101, 314] on span "21 Buck Rd" at bounding box center [138, 328] width 145 height 30
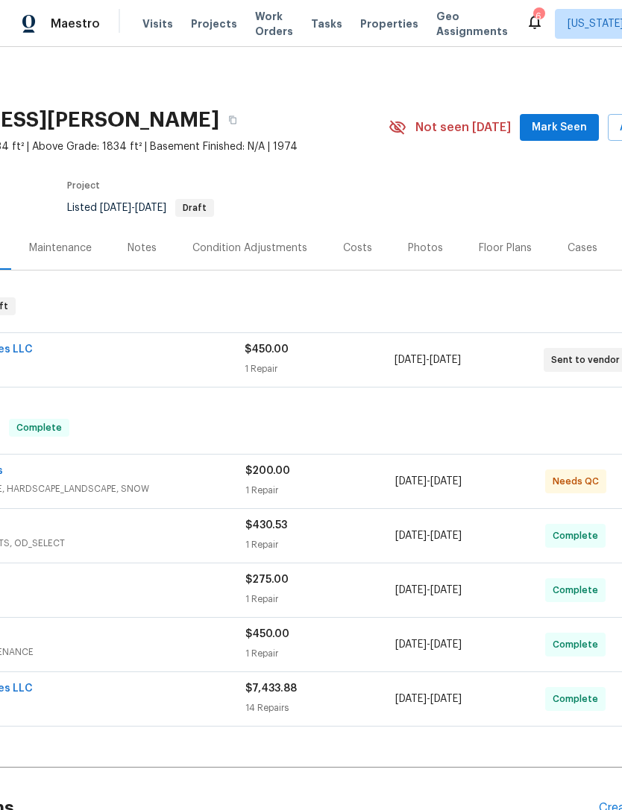
scroll to position [0, 152]
click at [359, 248] on div "Costs" at bounding box center [357, 248] width 29 height 15
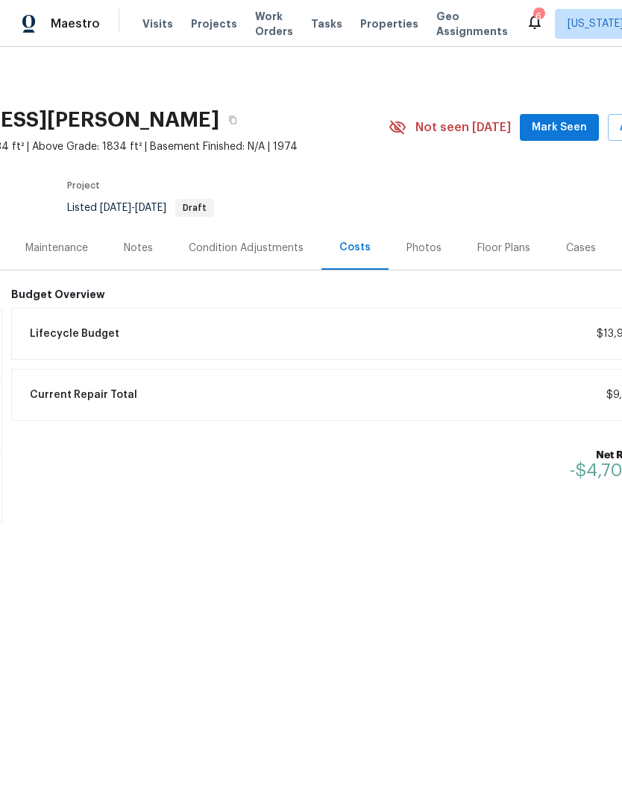
click at [278, 254] on div "Condition Adjustments" at bounding box center [246, 248] width 115 height 15
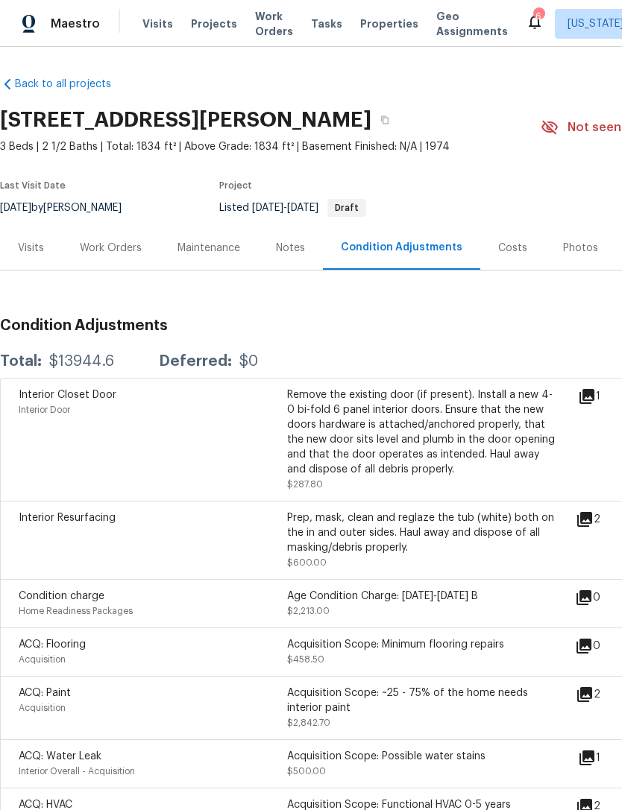
click at [227, 252] on div "Maintenance" at bounding box center [208, 248] width 63 height 15
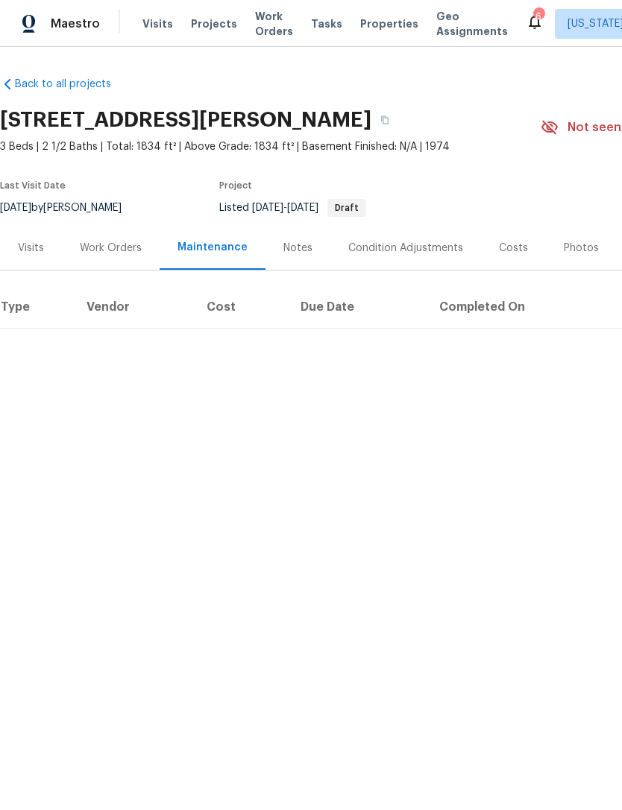
click at [121, 251] on div "Work Orders" at bounding box center [111, 248] width 62 height 15
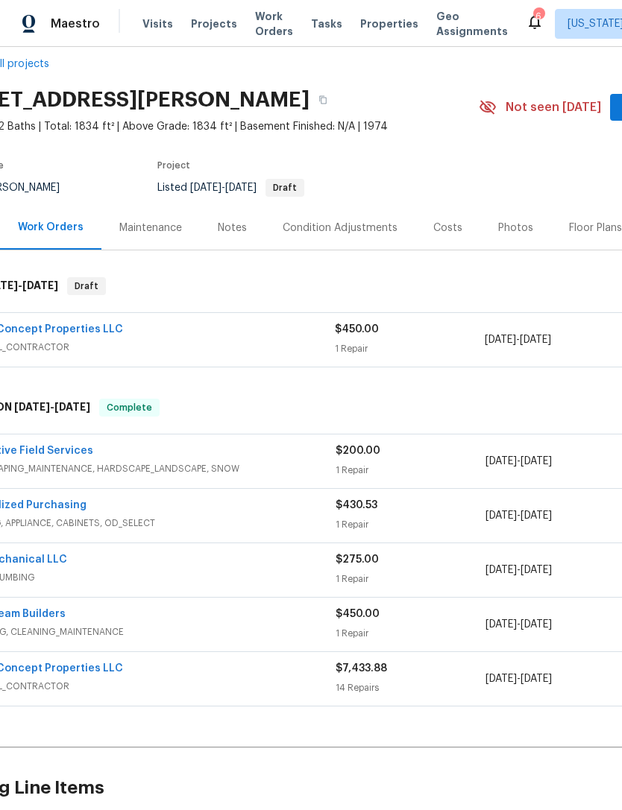
scroll to position [16, 66]
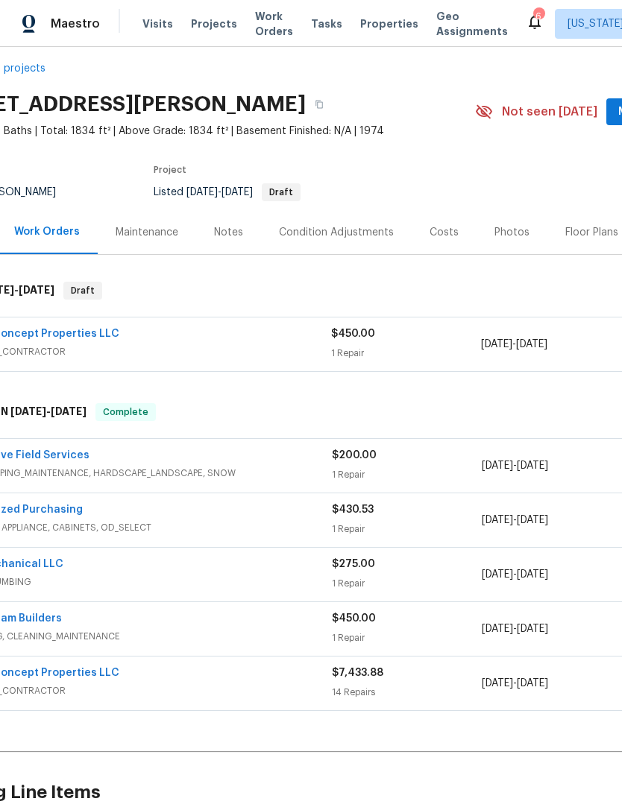
click at [439, 217] on div "Costs" at bounding box center [444, 232] width 65 height 44
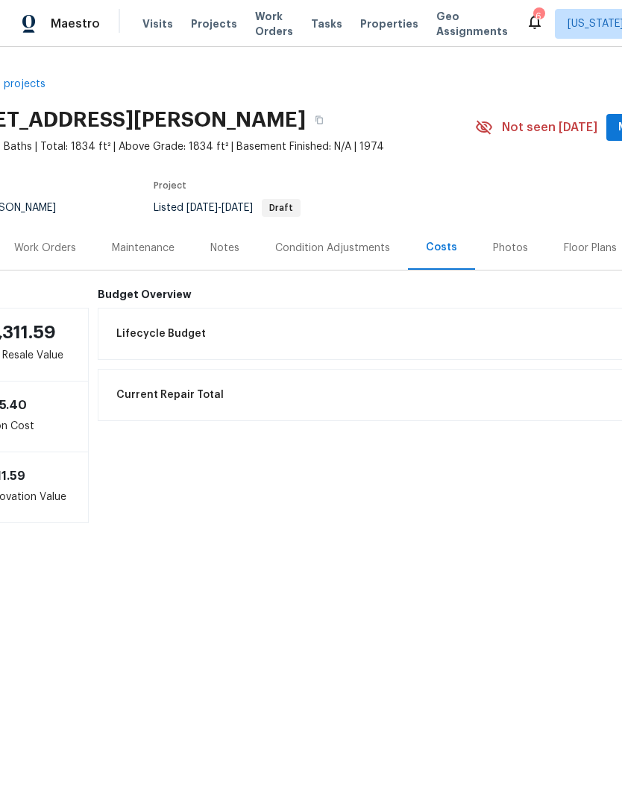
scroll to position [0, 66]
click at [385, 22] on span "Properties" at bounding box center [389, 23] width 58 height 15
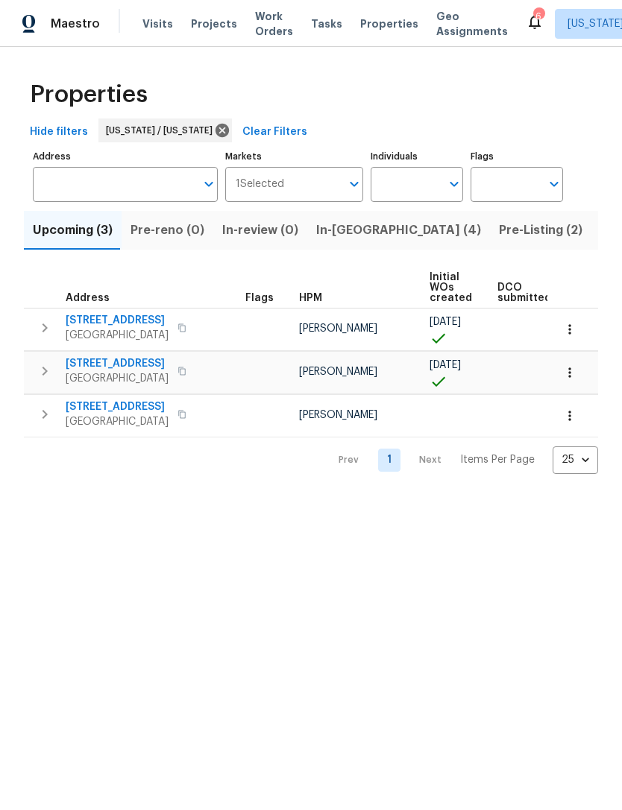
click at [353, 219] on button "In-[GEOGRAPHIC_DATA] (4)" at bounding box center [398, 230] width 183 height 39
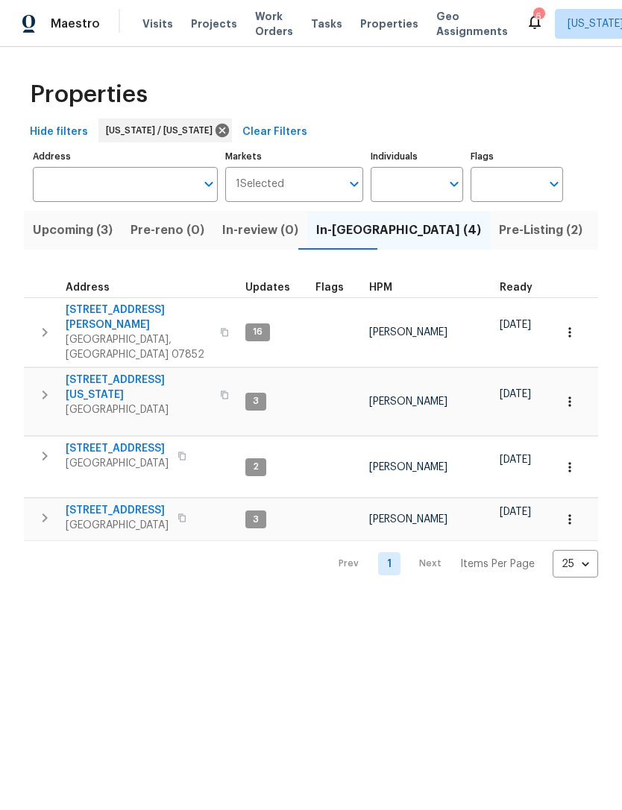
click at [116, 308] on span "[STREET_ADDRESS][PERSON_NAME]" at bounding box center [138, 318] width 145 height 30
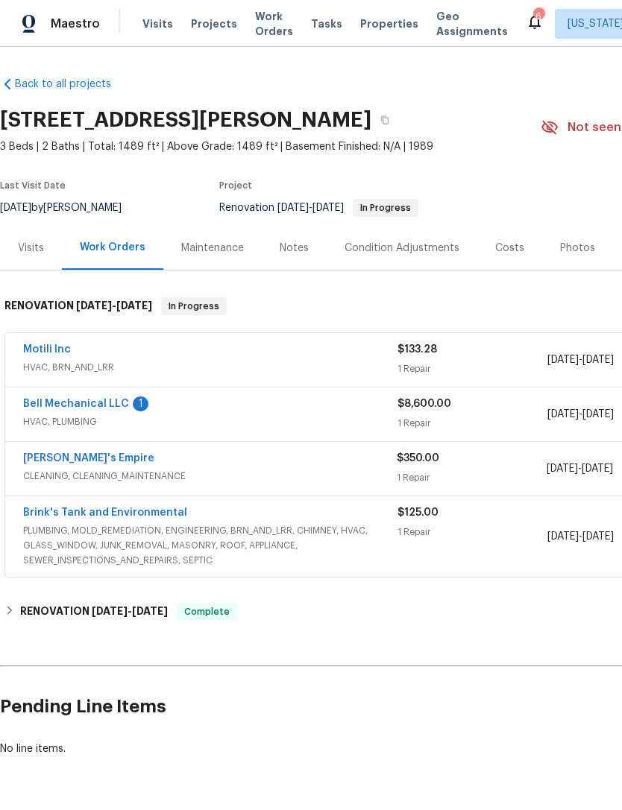
click at [117, 404] on link "Bell Mechanical LLC" at bounding box center [76, 404] width 106 height 10
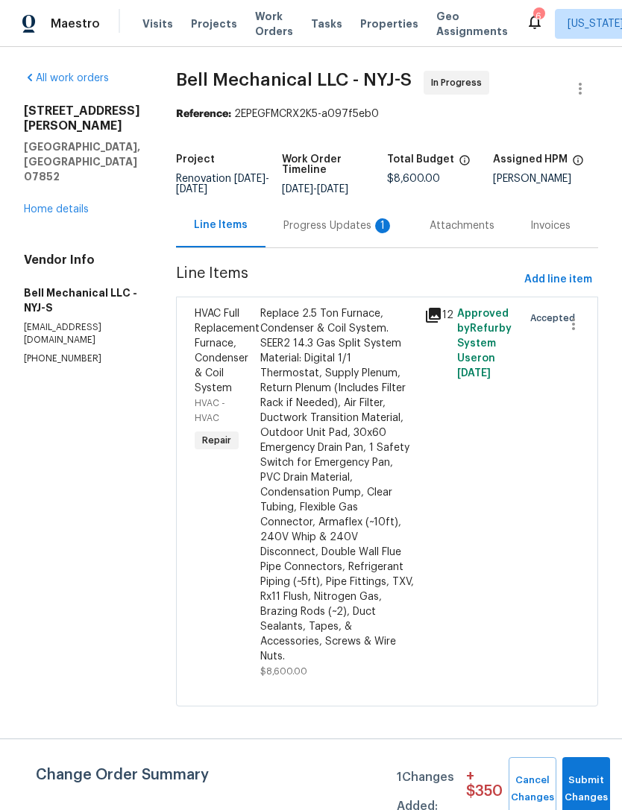
click at [383, 233] on div "1" at bounding box center [382, 225] width 15 height 15
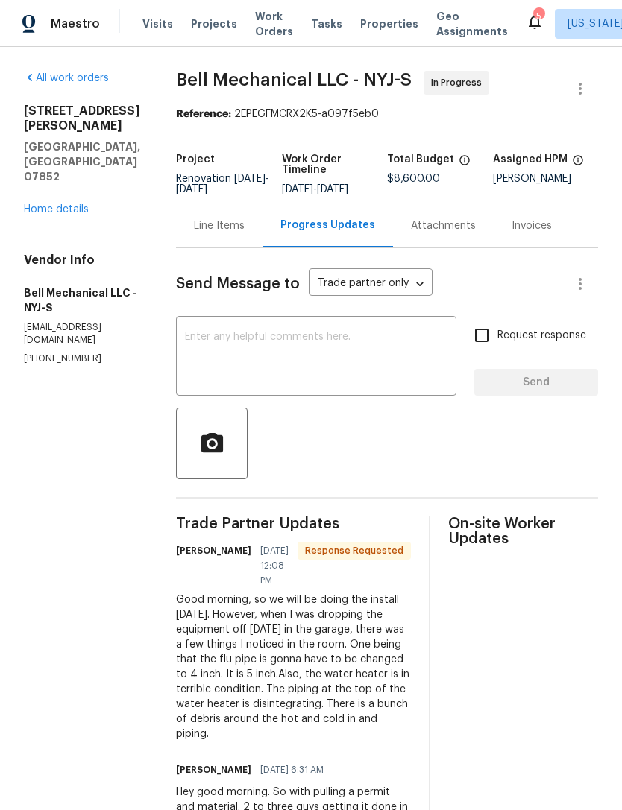
click at [114, 172] on div "All work orders [STREET_ADDRESS][PERSON_NAME] Home details Vendor Info Bell Mec…" at bounding box center [82, 218] width 116 height 294
click at [114, 171] on div "[STREET_ADDRESS][PERSON_NAME] Home details" at bounding box center [82, 160] width 116 height 113
click at [74, 204] on link "Home details" at bounding box center [56, 209] width 65 height 10
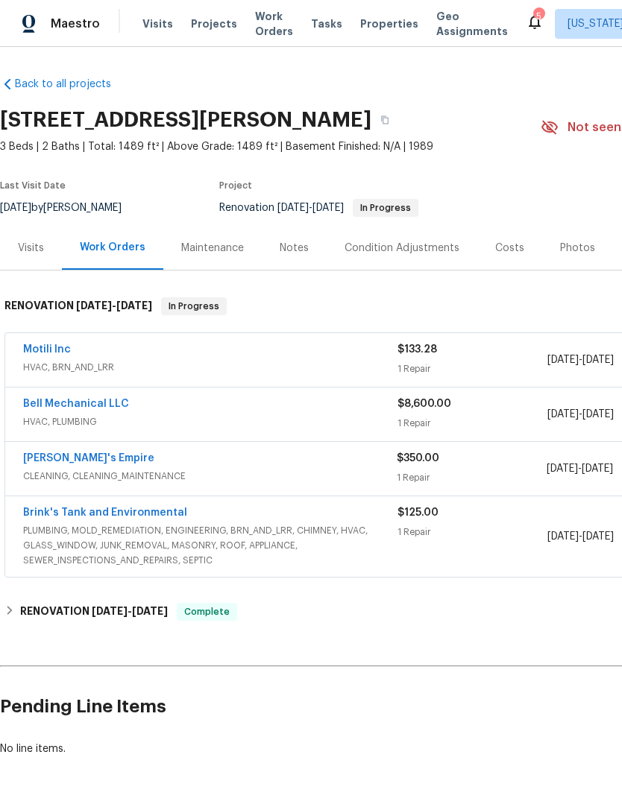
click at [382, 24] on span "Properties" at bounding box center [389, 23] width 58 height 15
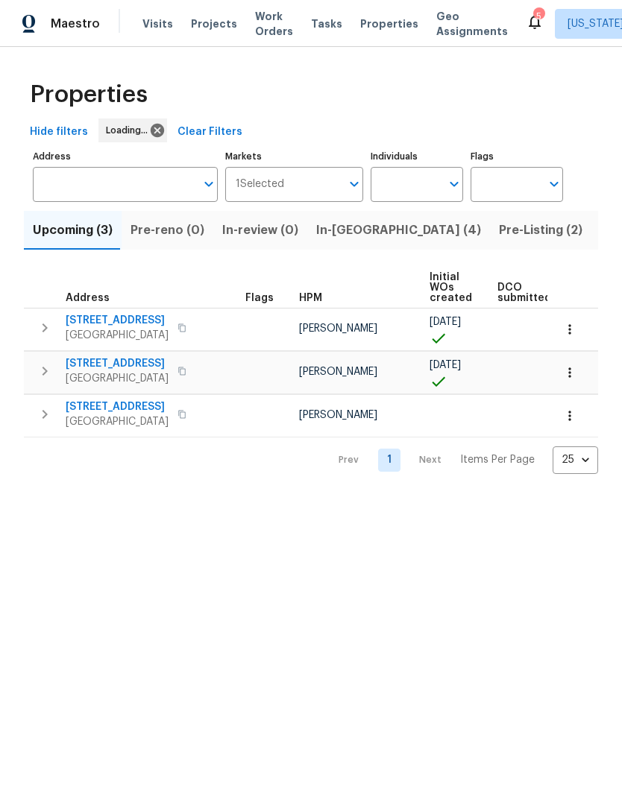
click at [499, 230] on span "Pre-Listing (2)" at bounding box center [541, 230] width 84 height 21
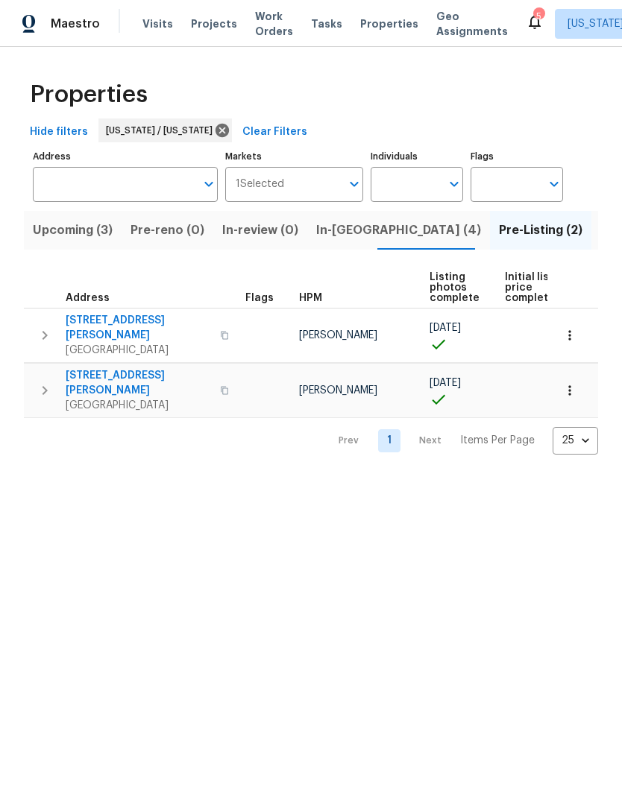
click at [341, 233] on span "In-reno (4)" at bounding box center [398, 230] width 165 height 21
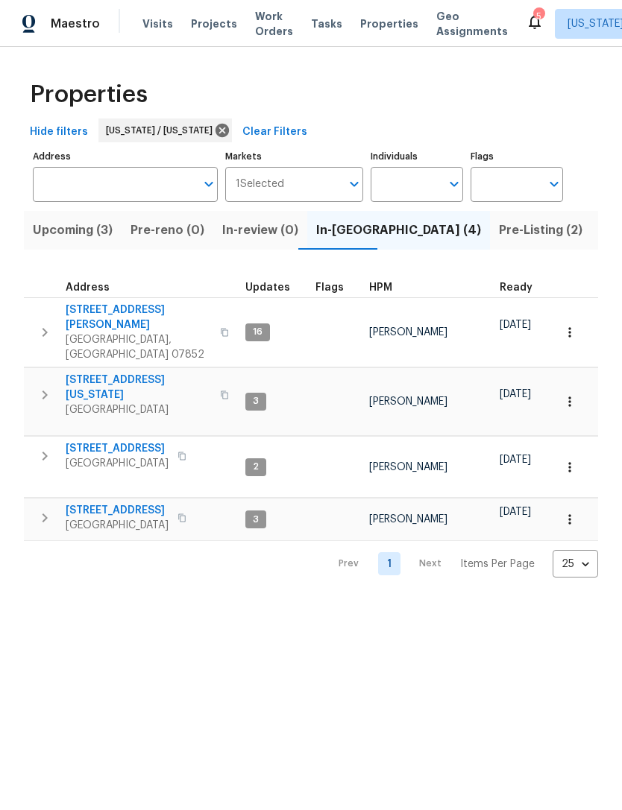
click at [109, 441] on span "[STREET_ADDRESS]" at bounding box center [117, 448] width 103 height 15
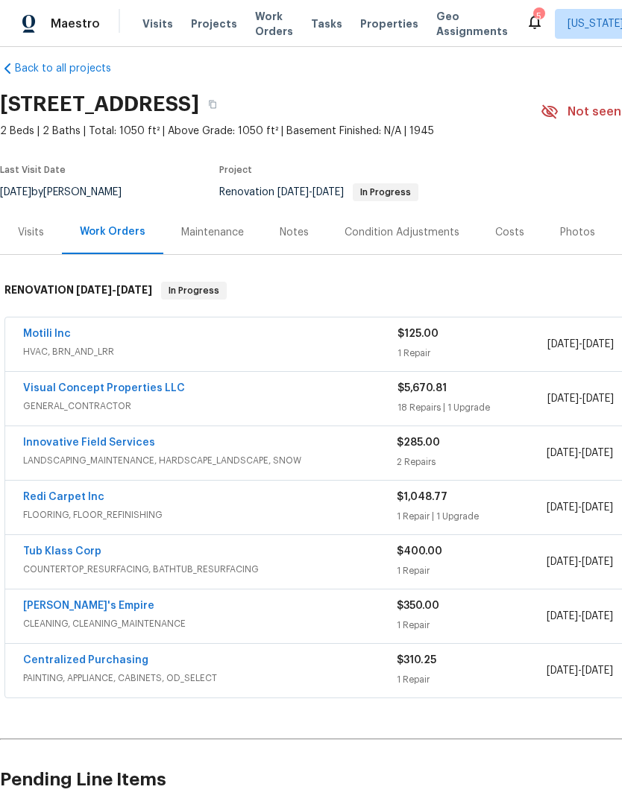
scroll to position [16, 0]
click at [58, 334] on link "Motili Inc" at bounding box center [47, 334] width 48 height 10
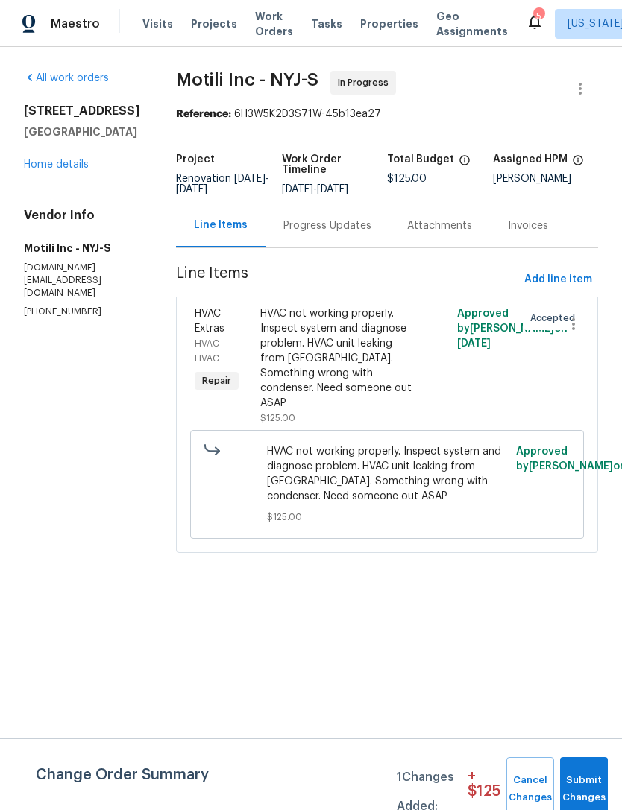
click at [355, 227] on div "Progress Updates" at bounding box center [327, 226] width 124 height 44
